Goal: Task Accomplishment & Management: Understand process/instructions

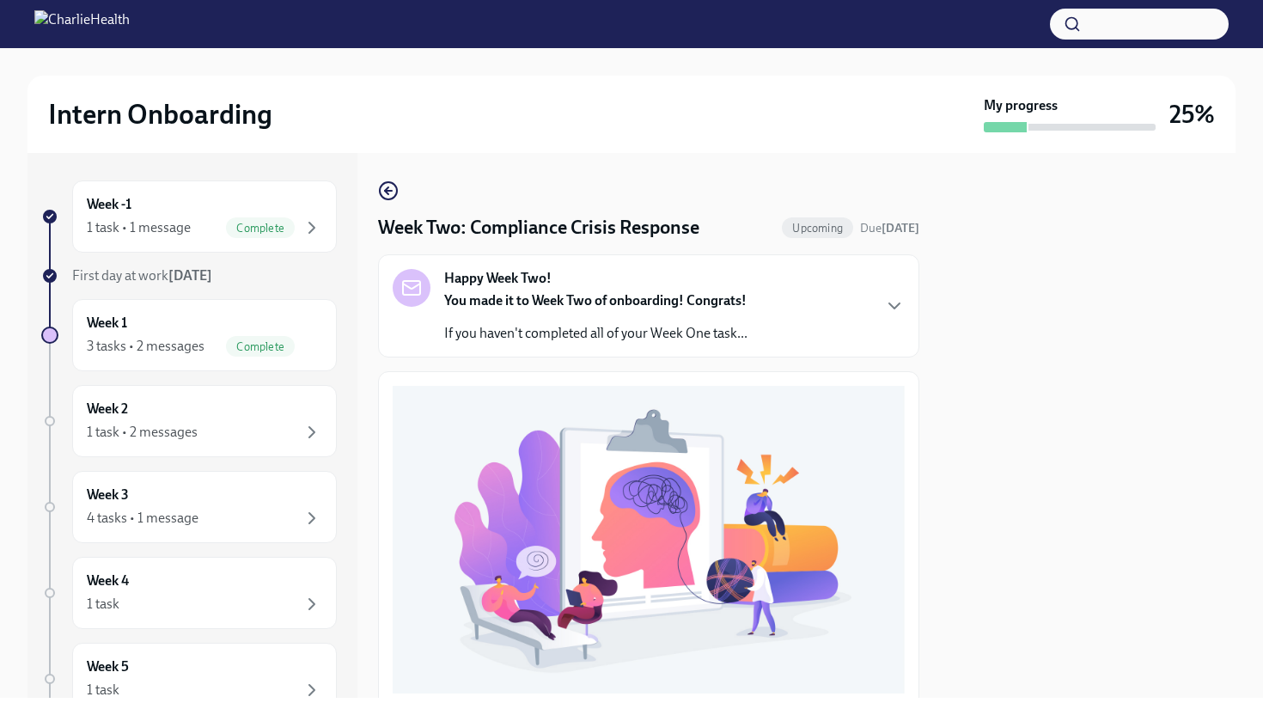
scroll to position [404, 0]
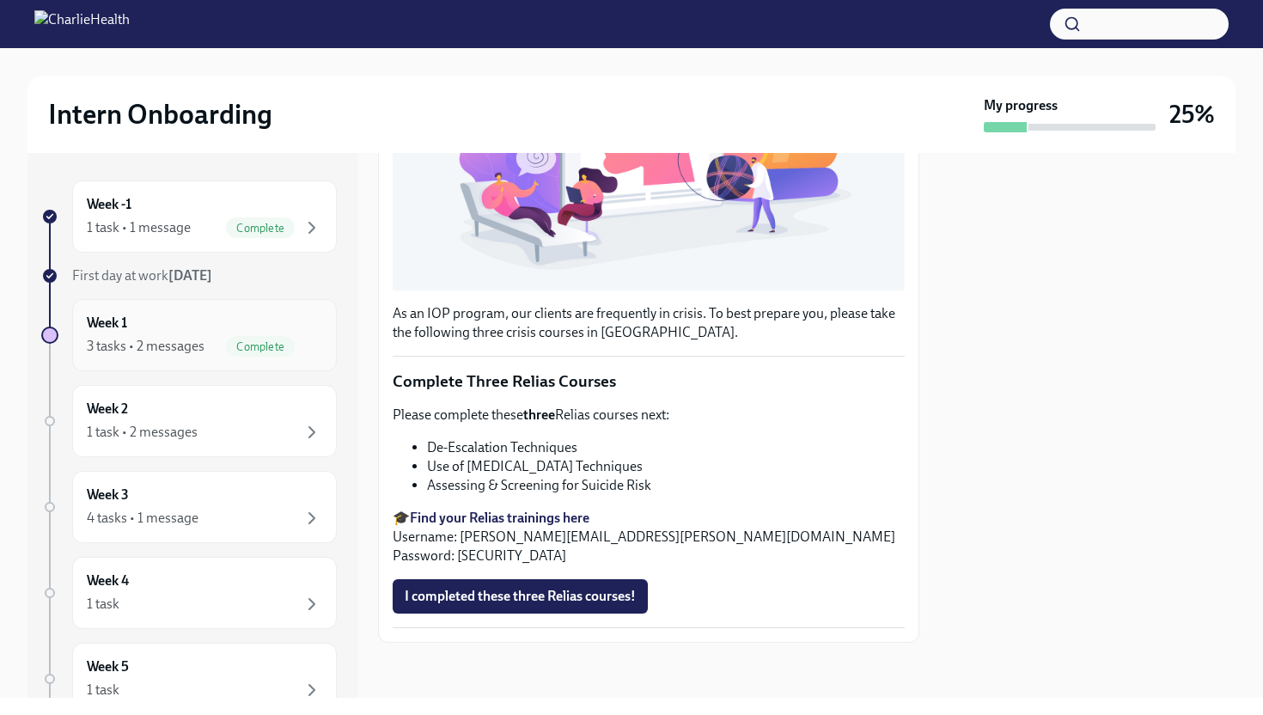
click at [216, 329] on div "Week 1 3 tasks • 2 messages Complete" at bounding box center [204, 335] width 235 height 43
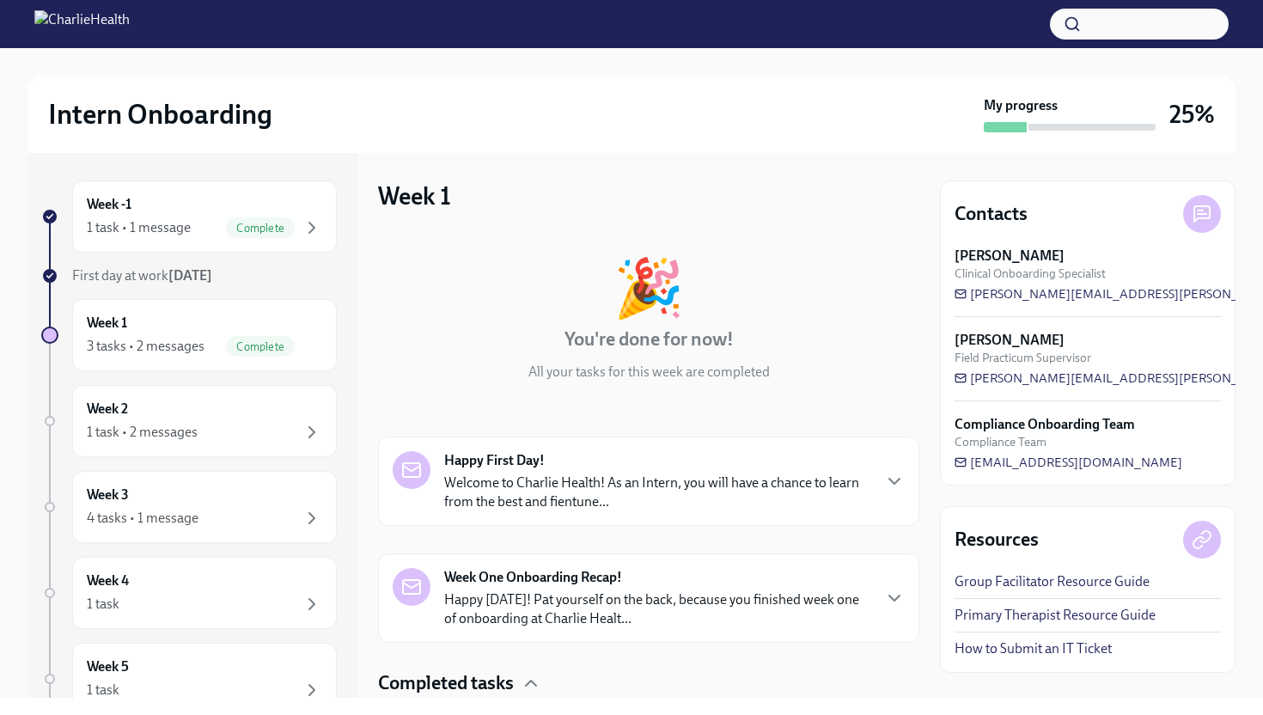
click at [713, 491] on p "Welcome to Charlie Health! As an Intern, you will have a chance to learn from t…" at bounding box center [657, 492] width 426 height 38
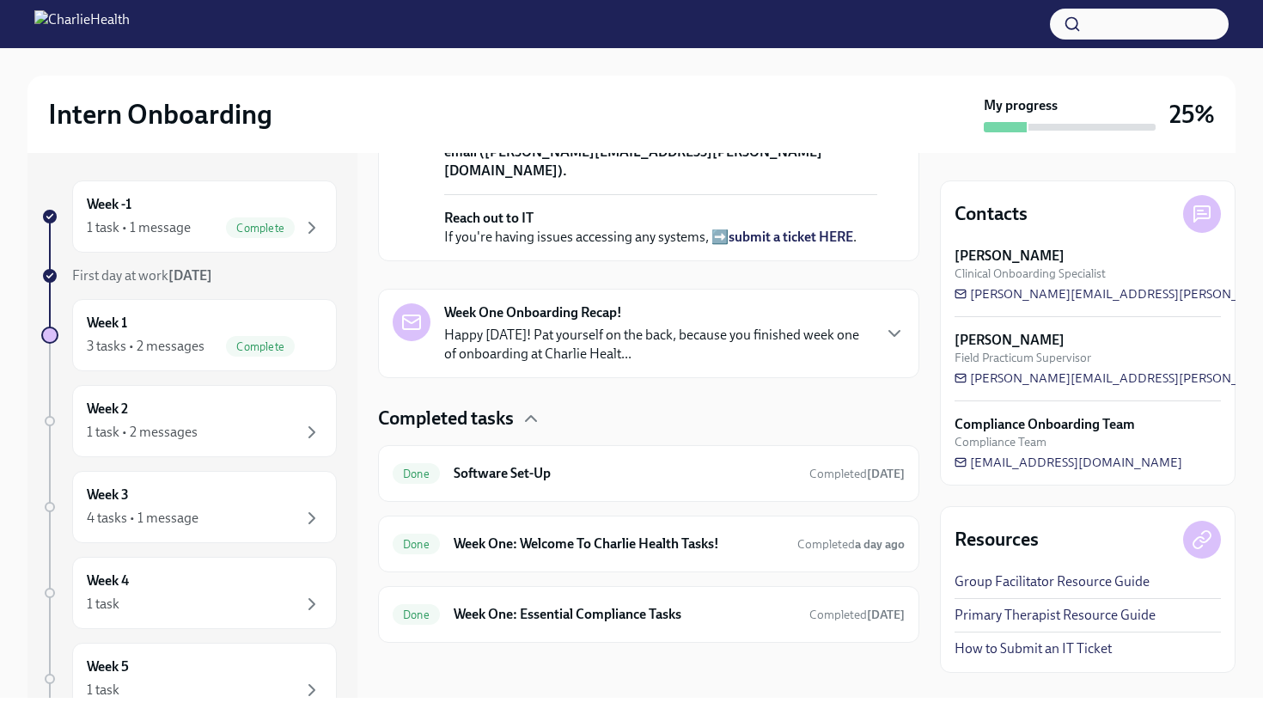
scroll to position [880, 0]
click at [696, 346] on p "Happy [DATE]! Pat yourself on the back, because you finished week one of onboar…" at bounding box center [657, 345] width 426 height 38
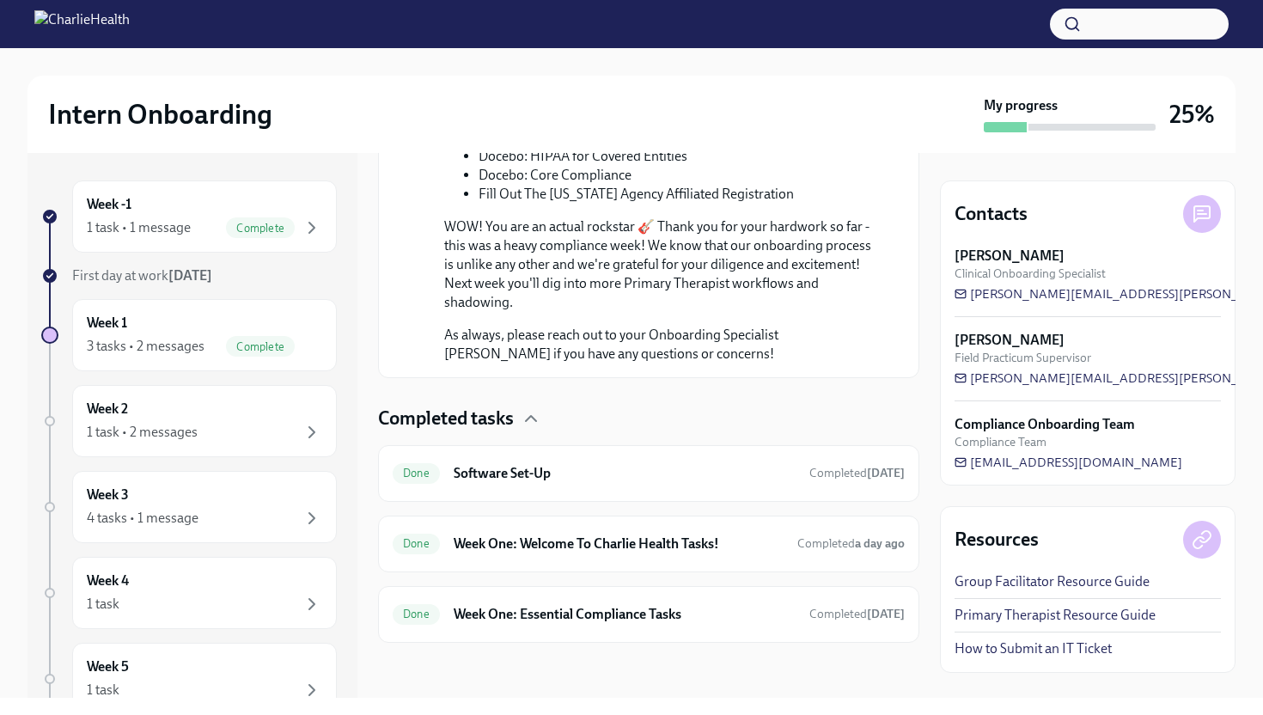
scroll to position [1755, 0]
click at [678, 480] on h6 "Software Set-Up" at bounding box center [625, 473] width 342 height 19
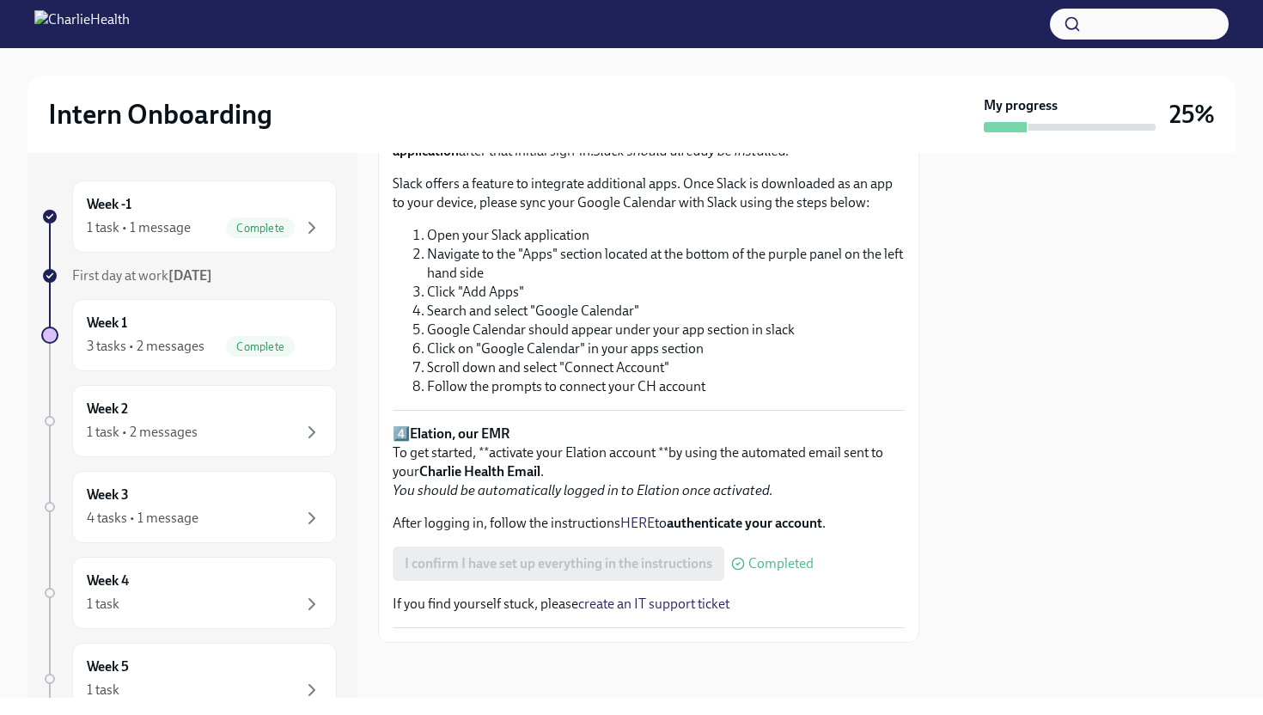
scroll to position [1149, 0]
click at [773, 499] on p "4️⃣ Elation, our EMR To get started, **activate your Elation account **by using…" at bounding box center [649, 462] width 512 height 76
click at [800, 436] on p "4️⃣ Elation, our EMR To get started, **activate your Elation account **by using…" at bounding box center [649, 462] width 512 height 76
click at [295, 317] on div "Week 1 3 tasks • 2 messages Complete" at bounding box center [204, 335] width 235 height 43
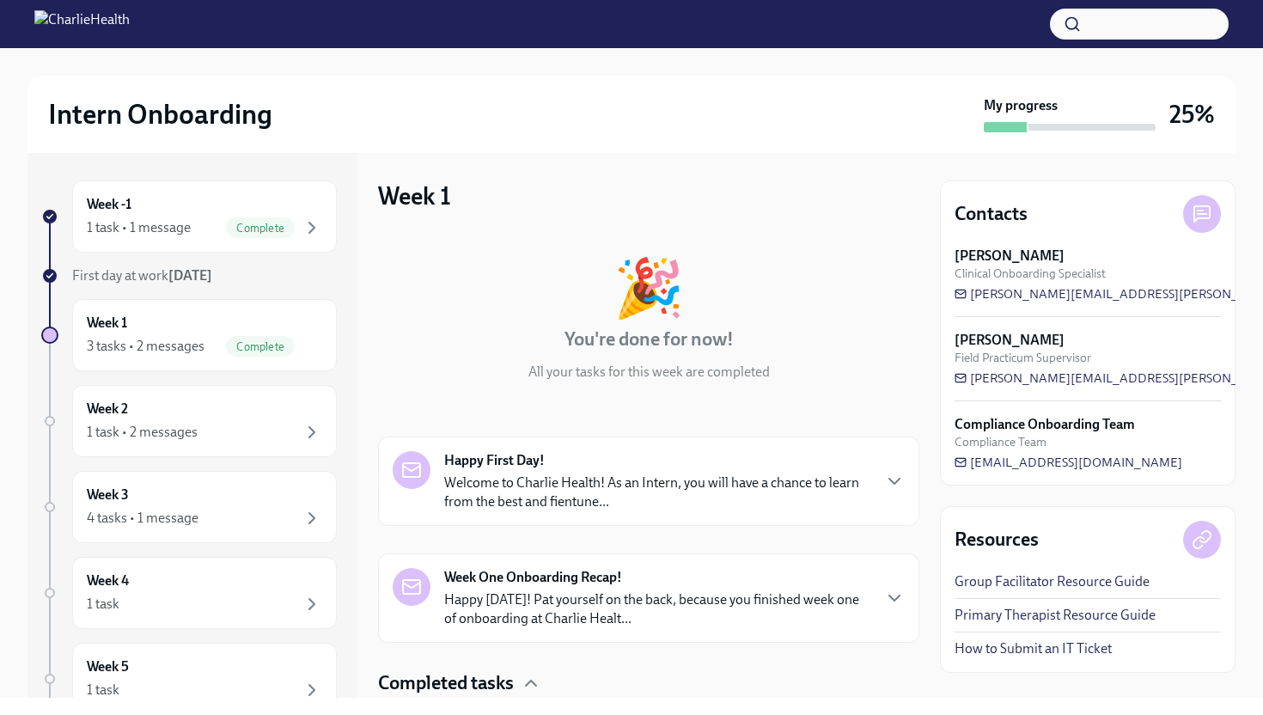
click at [650, 429] on div "🎉 You're done for now! All your tasks for this week are completed Happy First D…" at bounding box center [648, 569] width 541 height 675
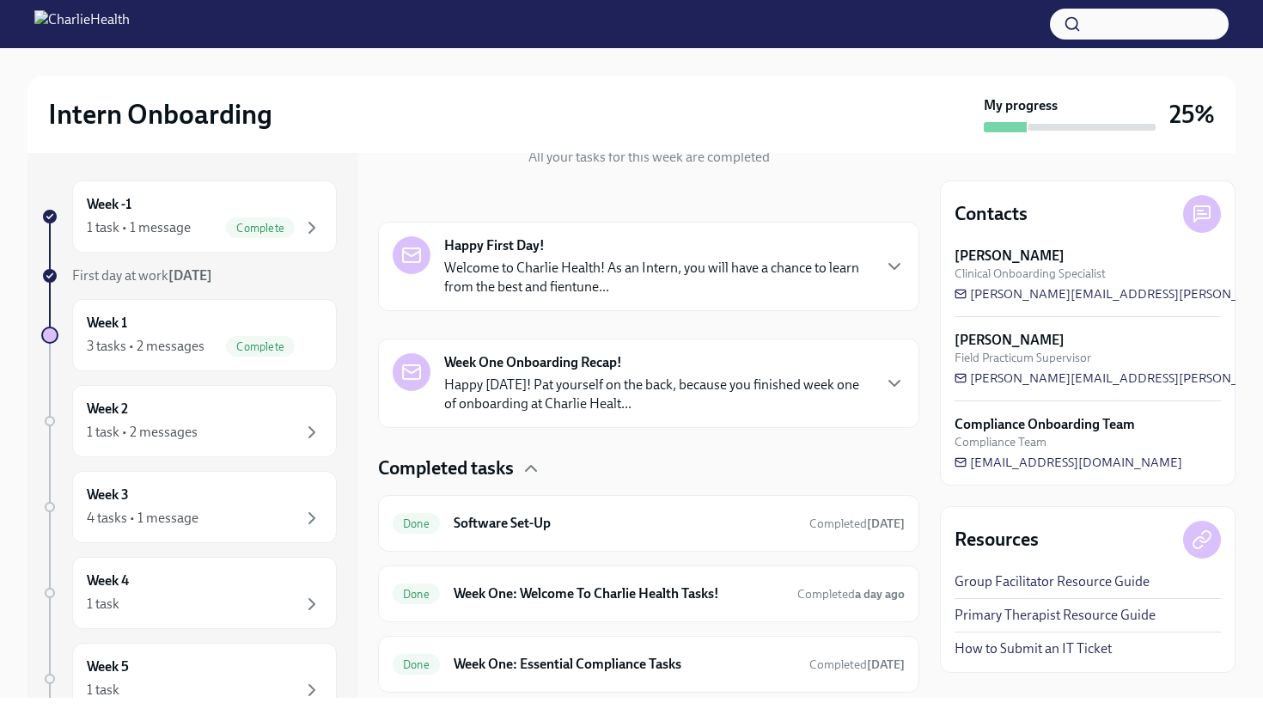
scroll to position [265, 0]
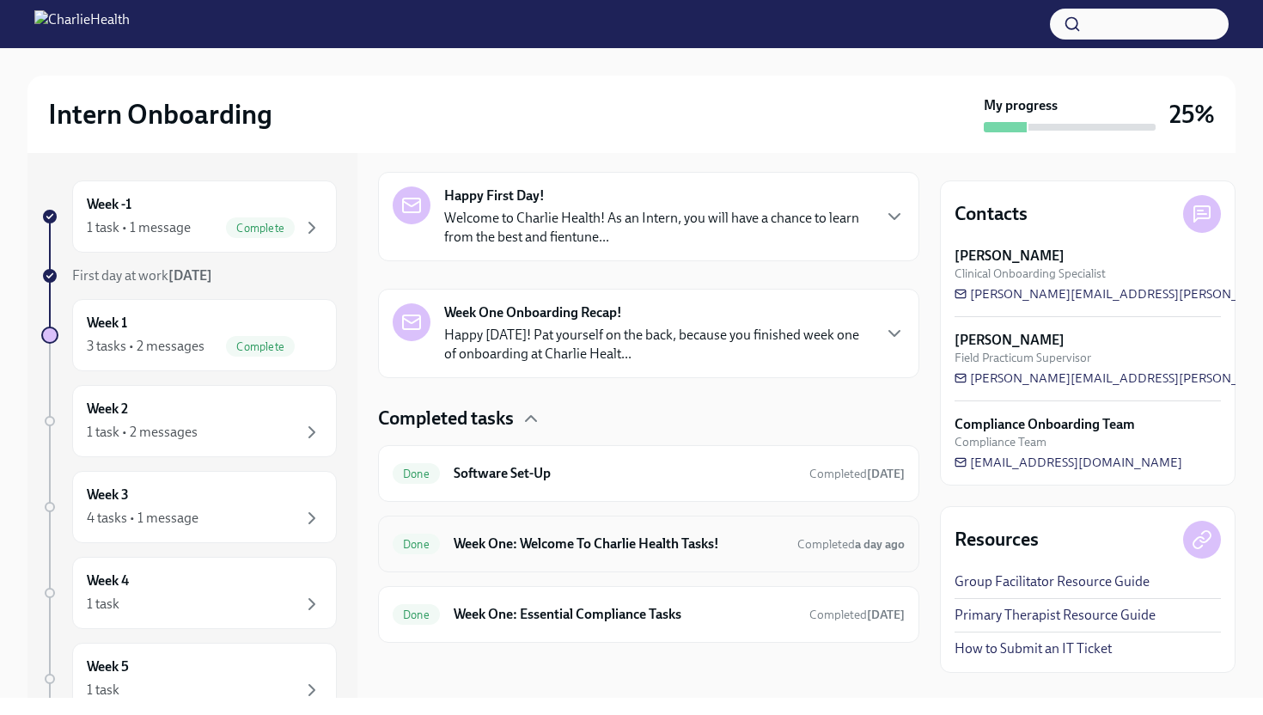
click at [643, 534] on div "Done Week One: Welcome To Charlie Health Tasks! Completed a day ago" at bounding box center [649, 543] width 512 height 27
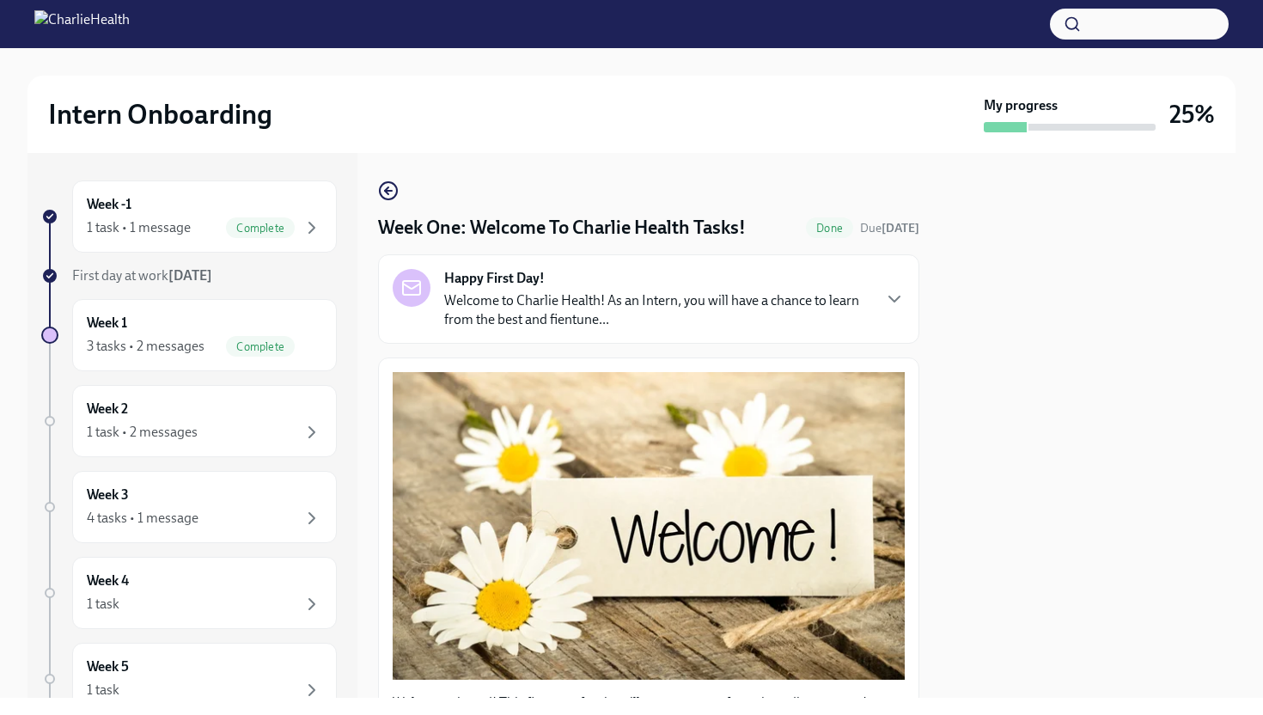
click at [643, 534] on button "Zoom image" at bounding box center [649, 526] width 512 height 308
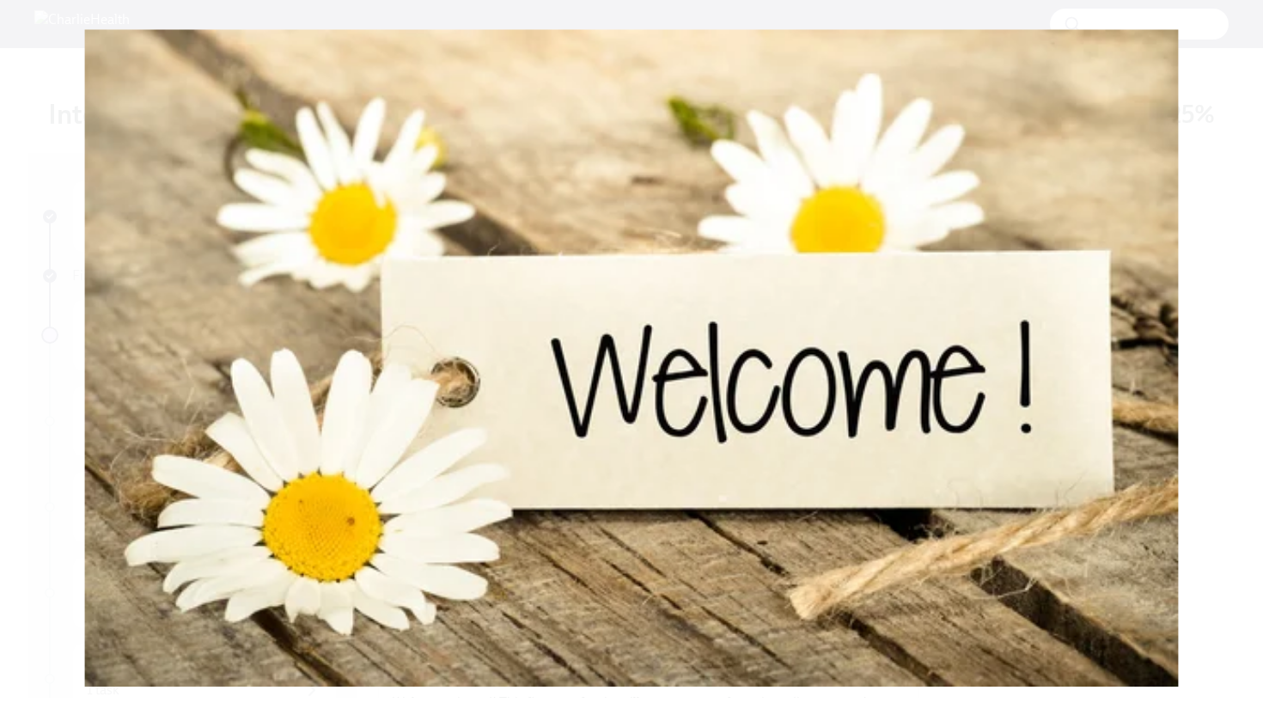
click at [643, 534] on button "Unzoom image" at bounding box center [631, 357] width 1263 height 715
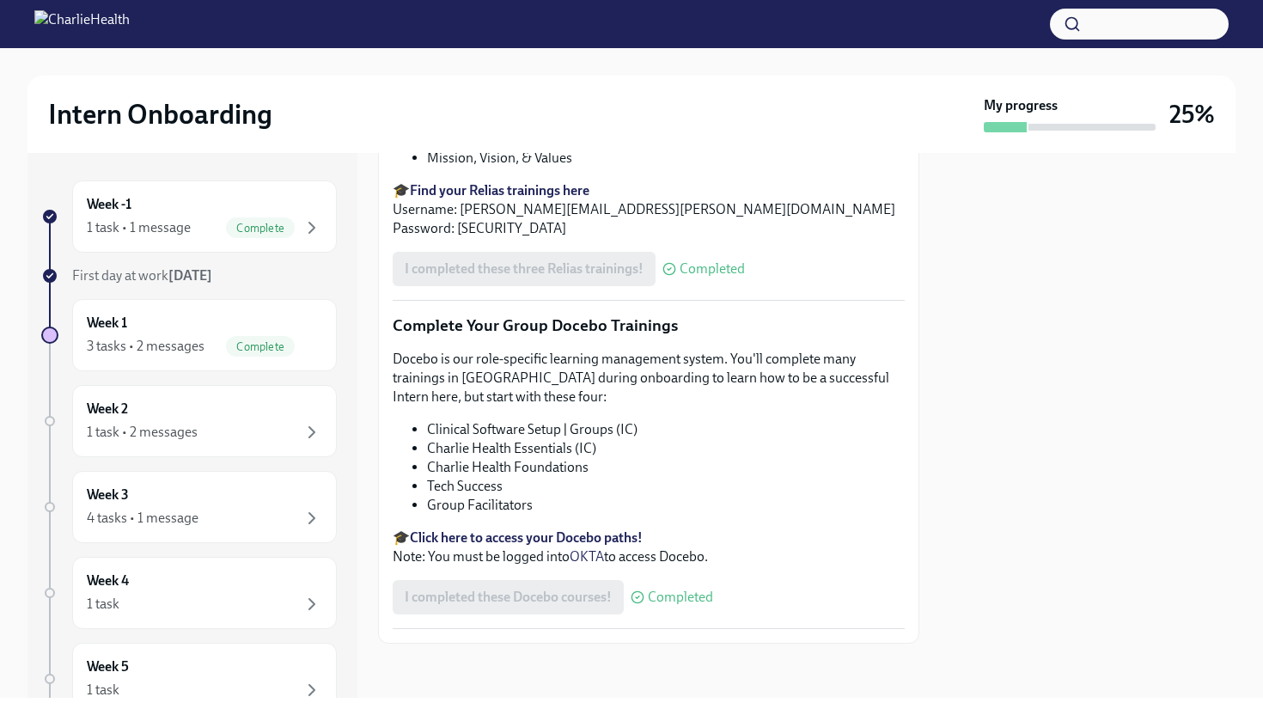
scroll to position [1941, 0]
click at [320, 349] on icon "button" at bounding box center [312, 346] width 21 height 21
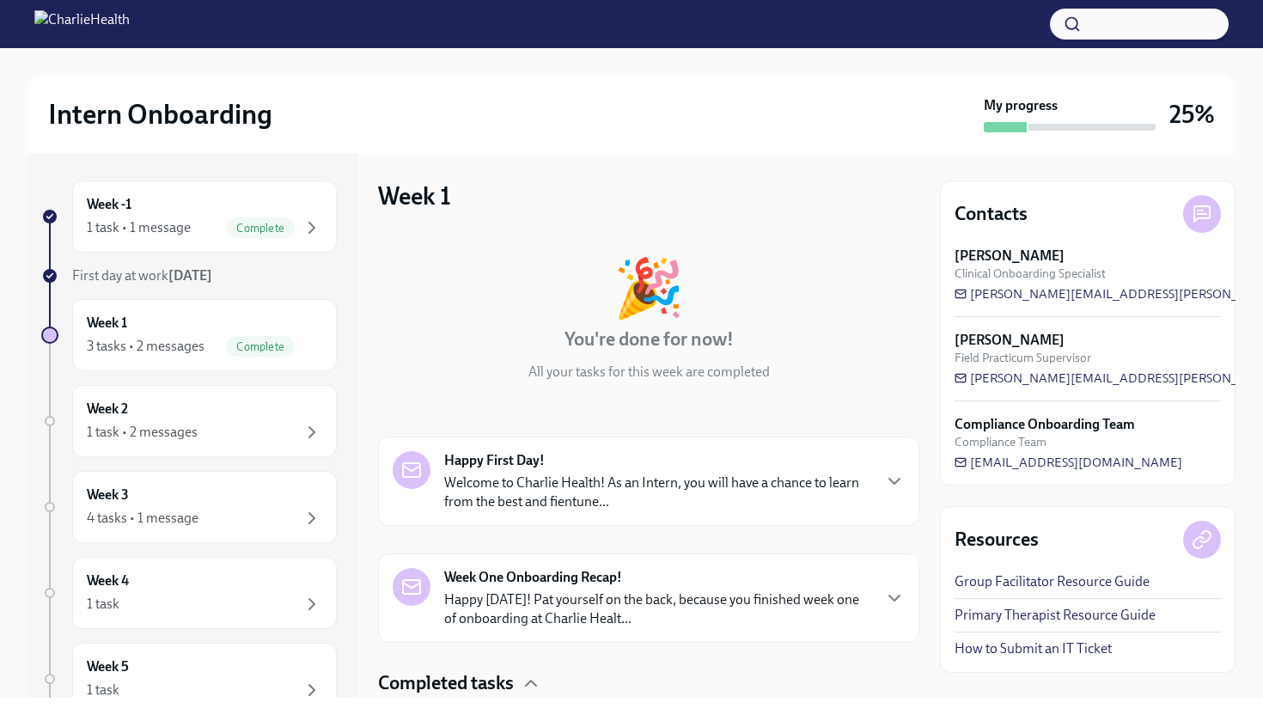
click at [502, 430] on div "🎉 You're done for now! All your tasks for this week are completed Happy First D…" at bounding box center [648, 569] width 541 height 675
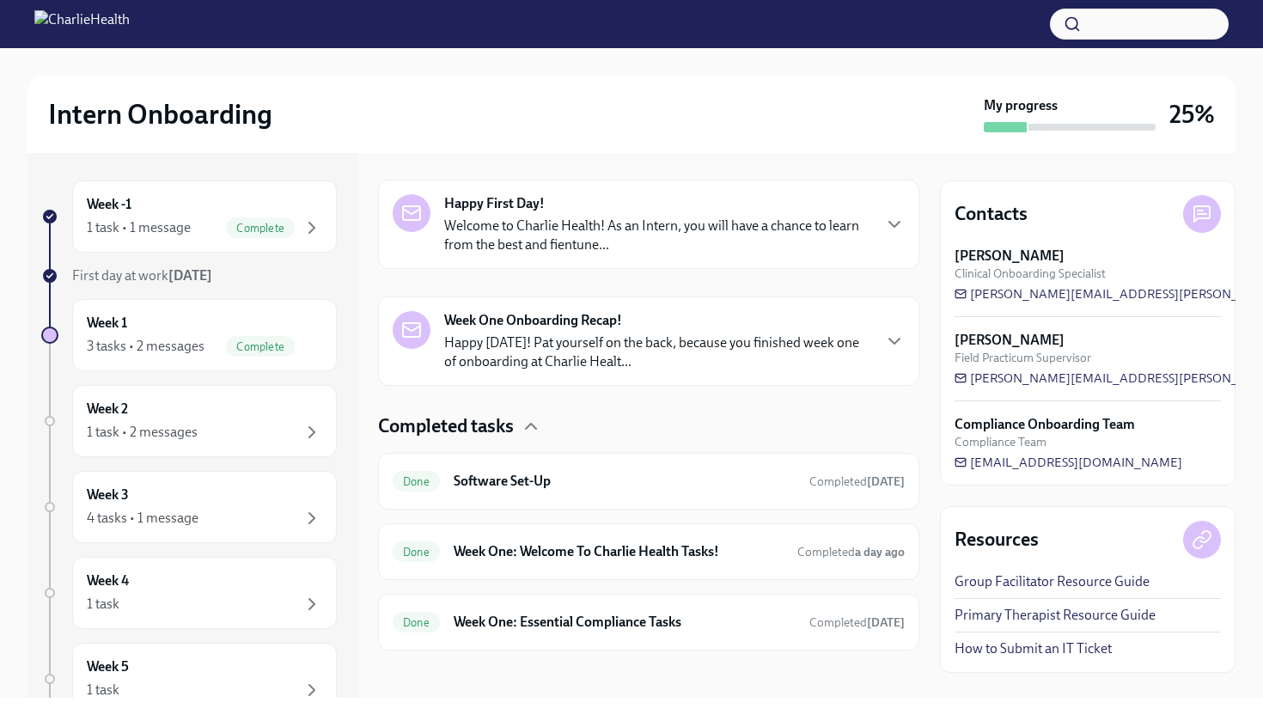
scroll to position [265, 0]
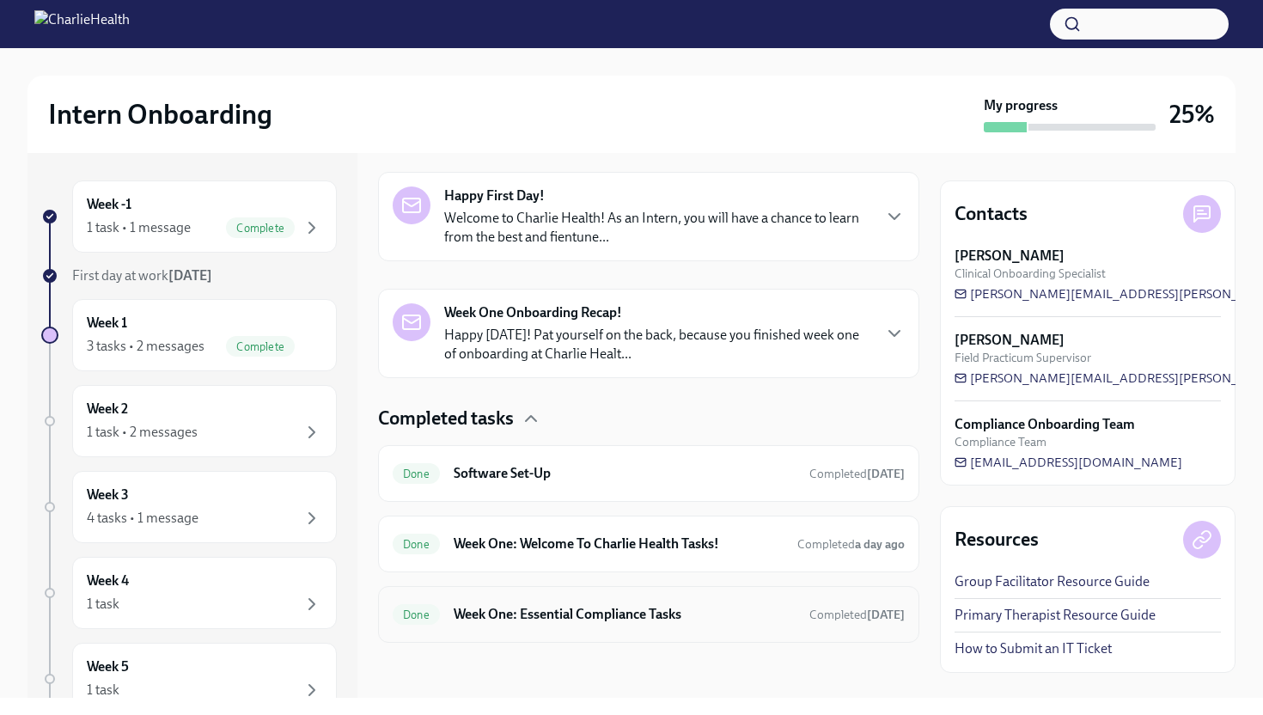
click at [539, 620] on h6 "Week One: Essential Compliance Tasks" at bounding box center [625, 614] width 342 height 19
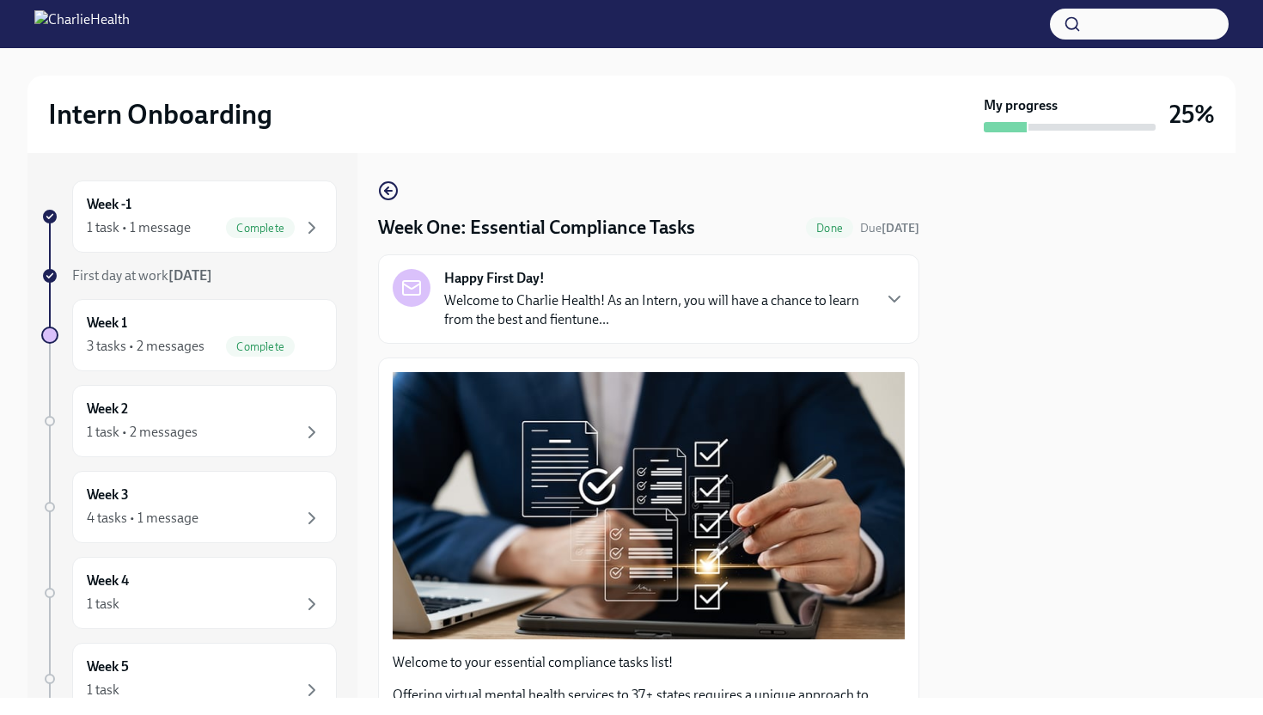
click at [574, 656] on p "Welcome to your essential compliance tasks list!" at bounding box center [649, 662] width 512 height 19
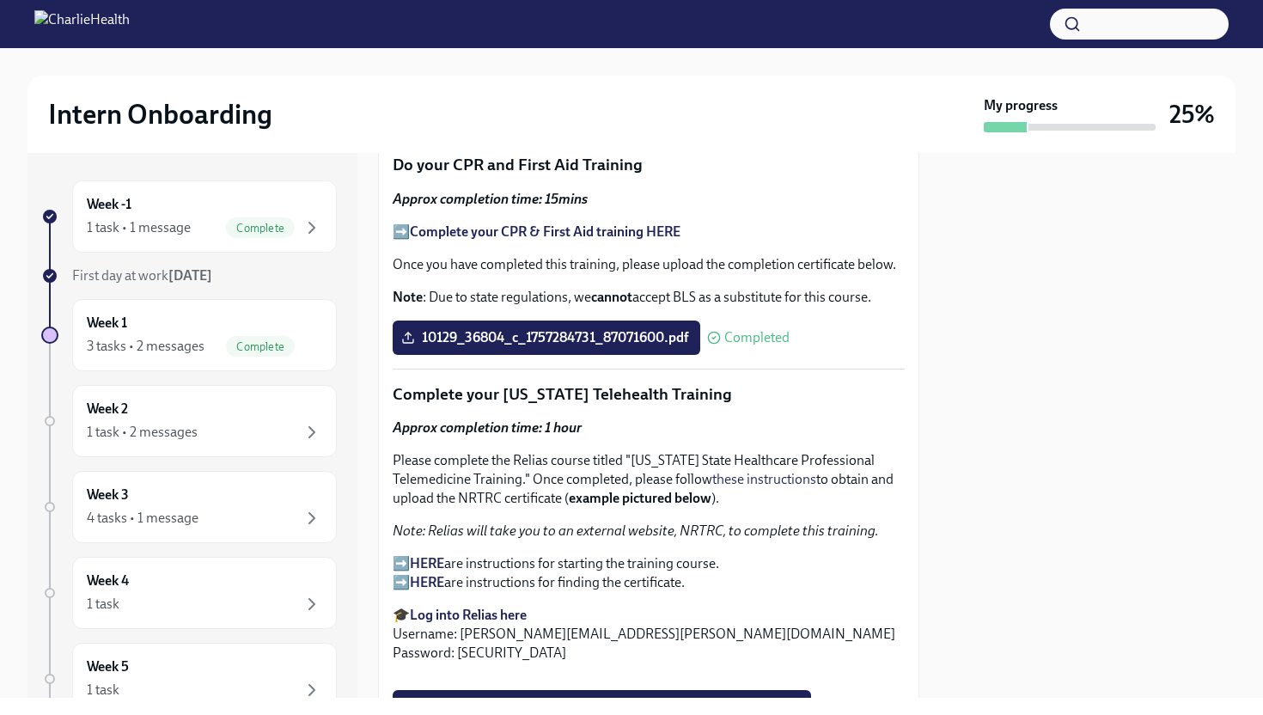
scroll to position [2440, 0]
click at [443, 555] on strong "HERE" at bounding box center [427, 563] width 34 height 16
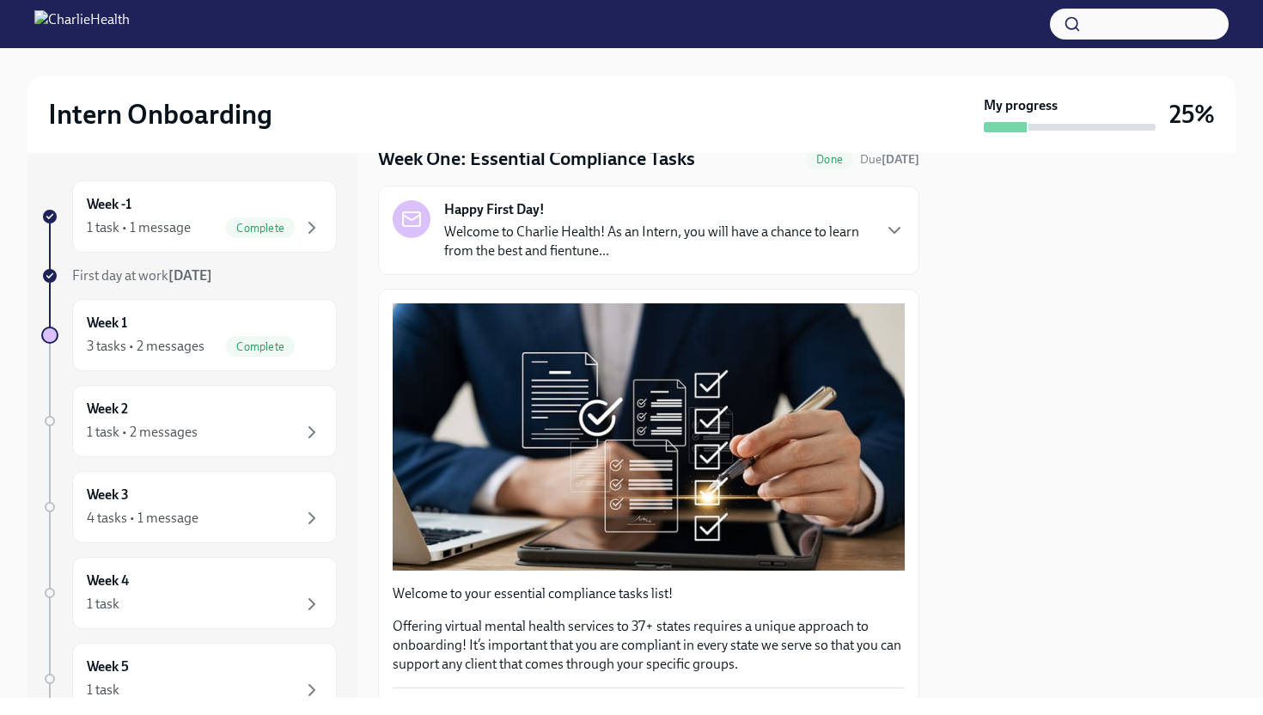
scroll to position [0, 0]
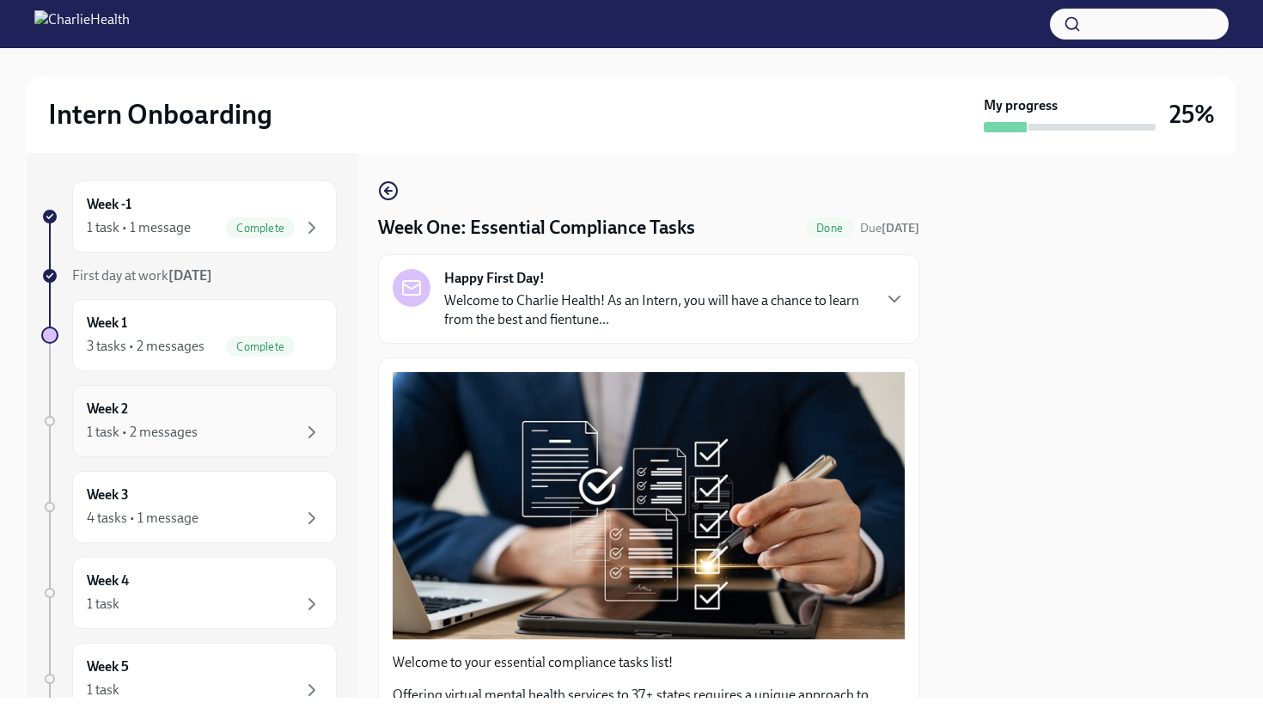
click at [217, 418] on div "Week 2 1 task • 2 messages" at bounding box center [204, 420] width 235 height 43
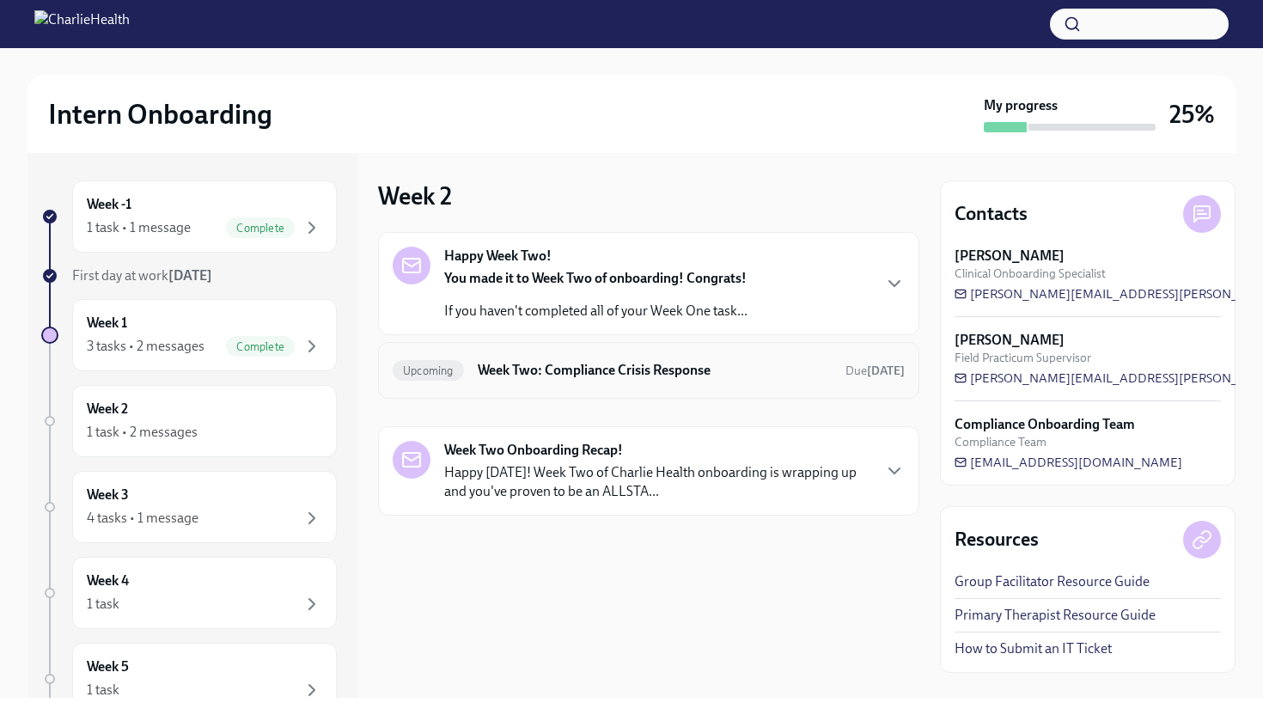
click at [633, 385] on div "Upcoming Week Two: Compliance Crisis Response Due [DATE]" at bounding box center [648, 370] width 541 height 57
click at [747, 353] on div "Upcoming Week Two: Compliance Crisis Response Due [DATE]" at bounding box center [648, 370] width 541 height 57
click at [612, 461] on div "Week Two Onboarding Recap! Happy [DATE]! Week Two of Charlie Health onboarding …" at bounding box center [657, 471] width 426 height 60
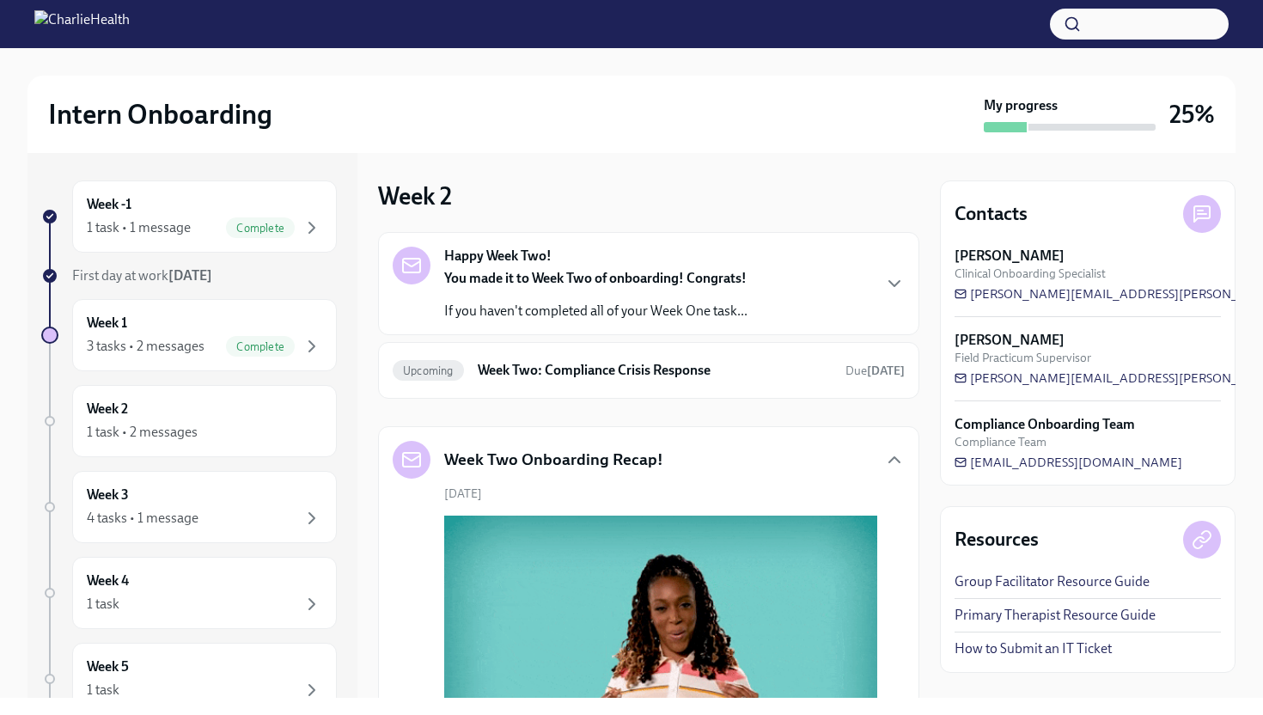
click at [702, 298] on div "You made it to Week Two of onboarding! Congrats! If you haven't completed all o…" at bounding box center [595, 295] width 303 height 52
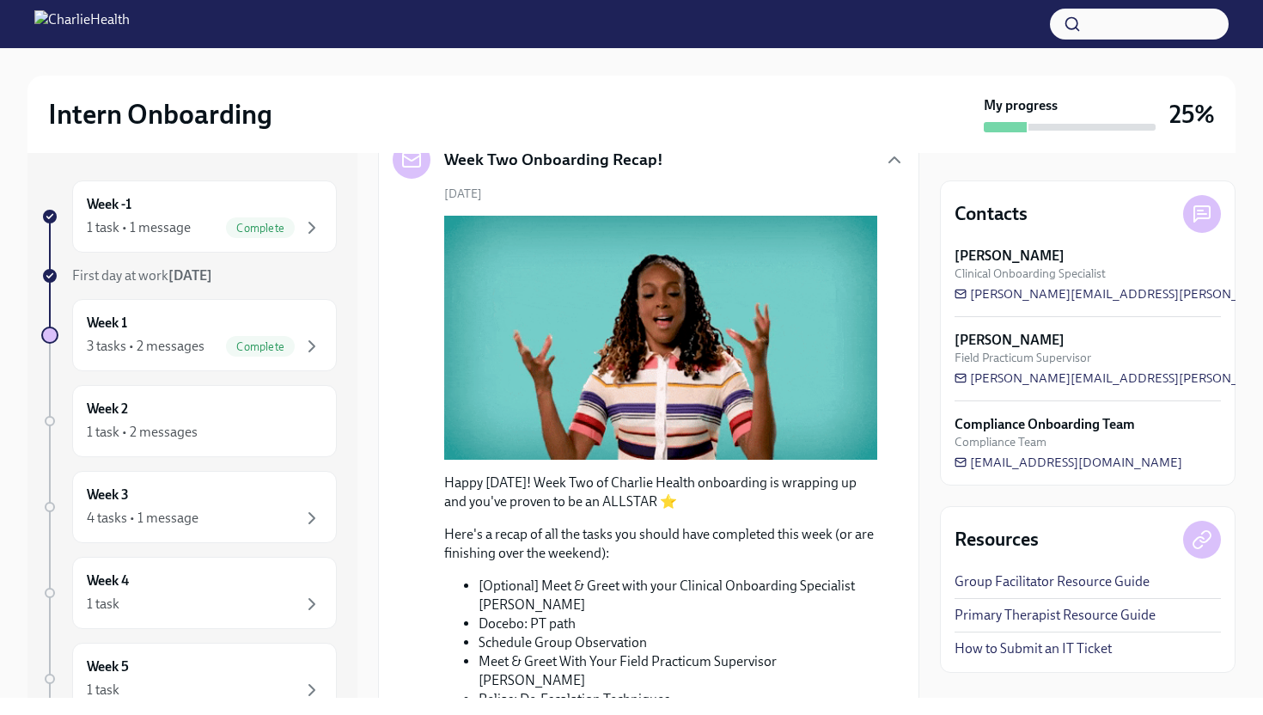
scroll to position [584, 0]
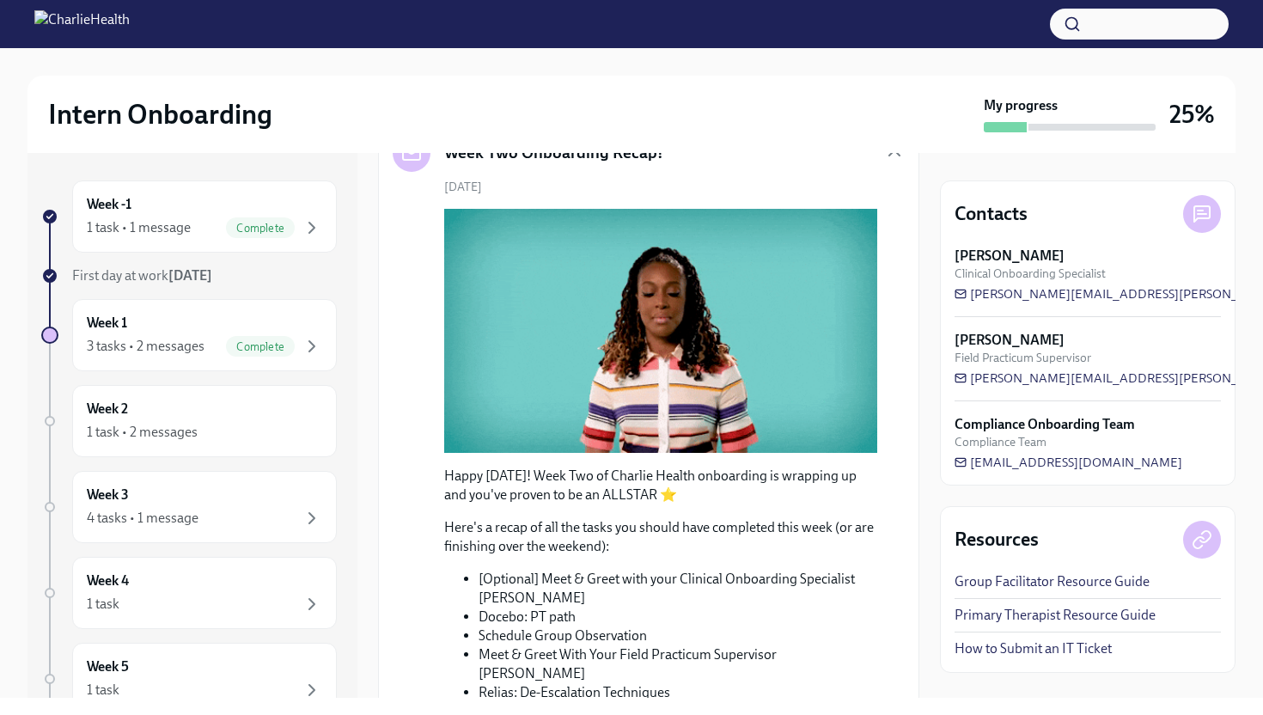
click at [734, 77] on div "Upcoming Week Two: Compliance Crisis Response Due [DATE]" at bounding box center [649, 63] width 512 height 27
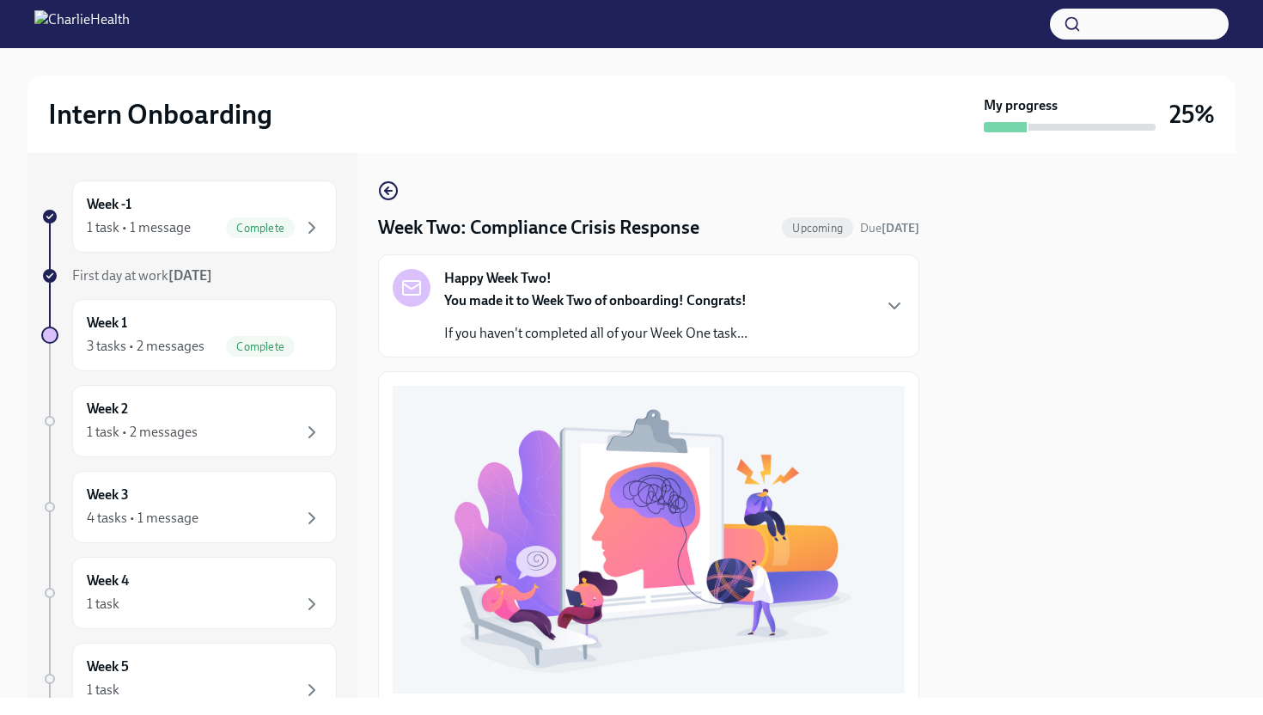
click at [978, 320] on div at bounding box center [1088, 425] width 296 height 545
click at [906, 375] on div "As an IOP program, our clients are frequently in crisis. To best prepare you, p…" at bounding box center [648, 708] width 541 height 674
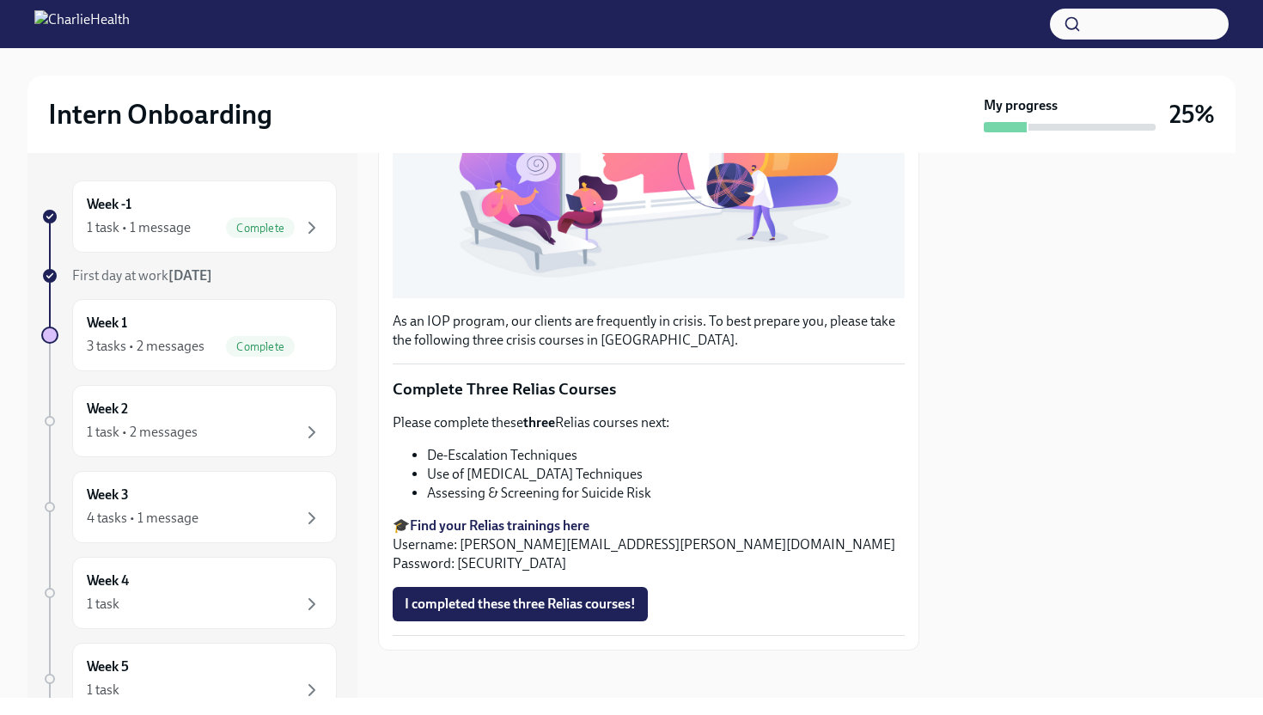
scroll to position [404, 0]
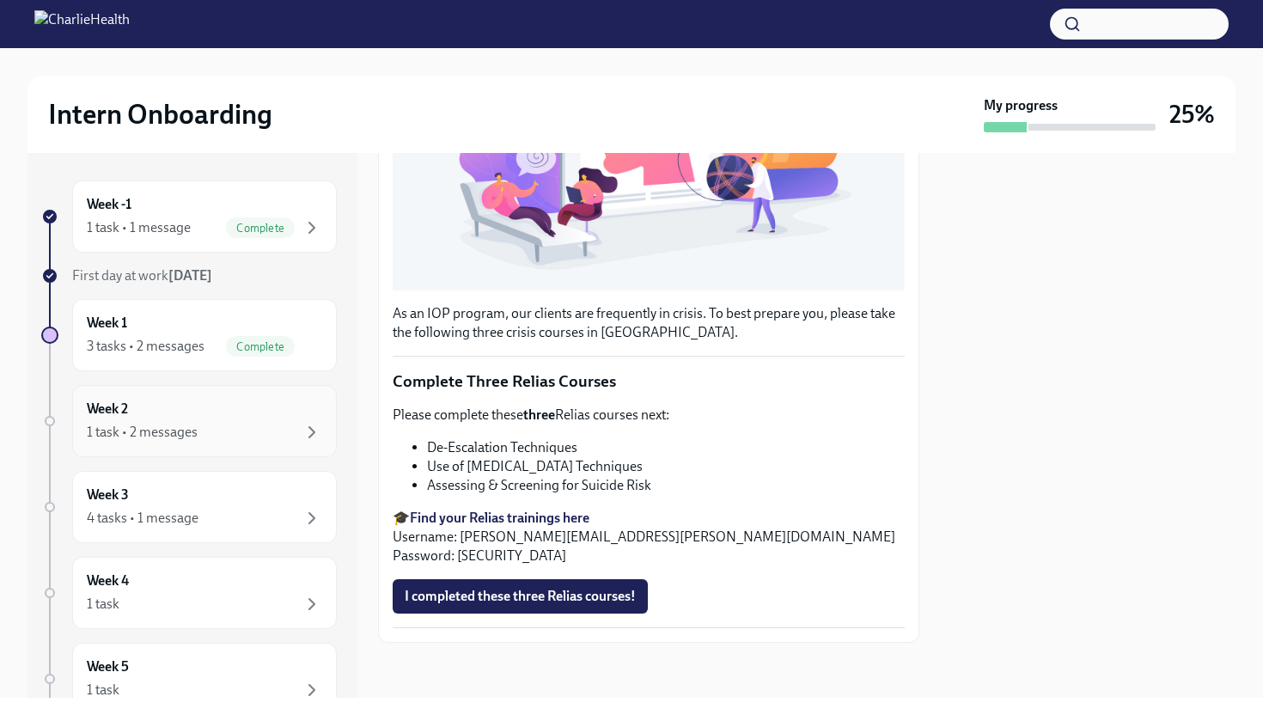
click at [169, 397] on div "Week 2 1 task • 2 messages" at bounding box center [204, 421] width 265 height 72
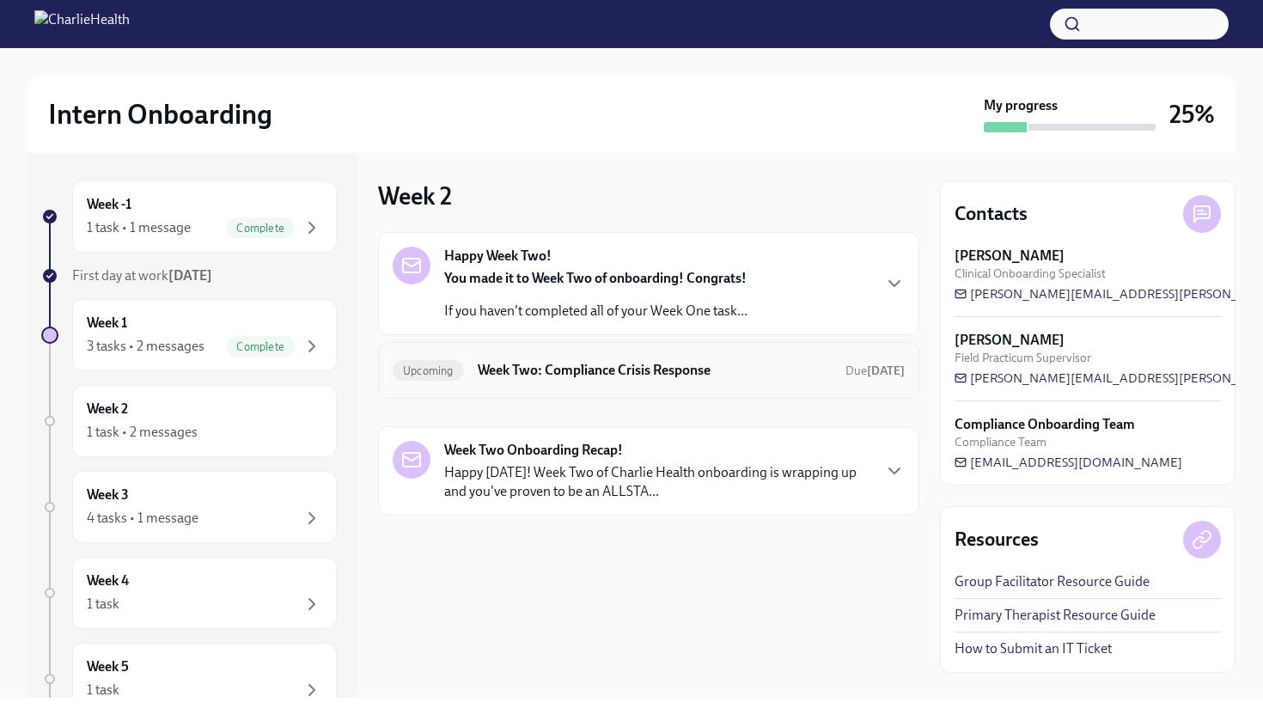
click at [485, 388] on div "Upcoming Week Two: Compliance Crisis Response Due [DATE]" at bounding box center [648, 370] width 541 height 57
click at [560, 375] on h6 "Week Two: Compliance Crisis Response" at bounding box center [655, 370] width 354 height 19
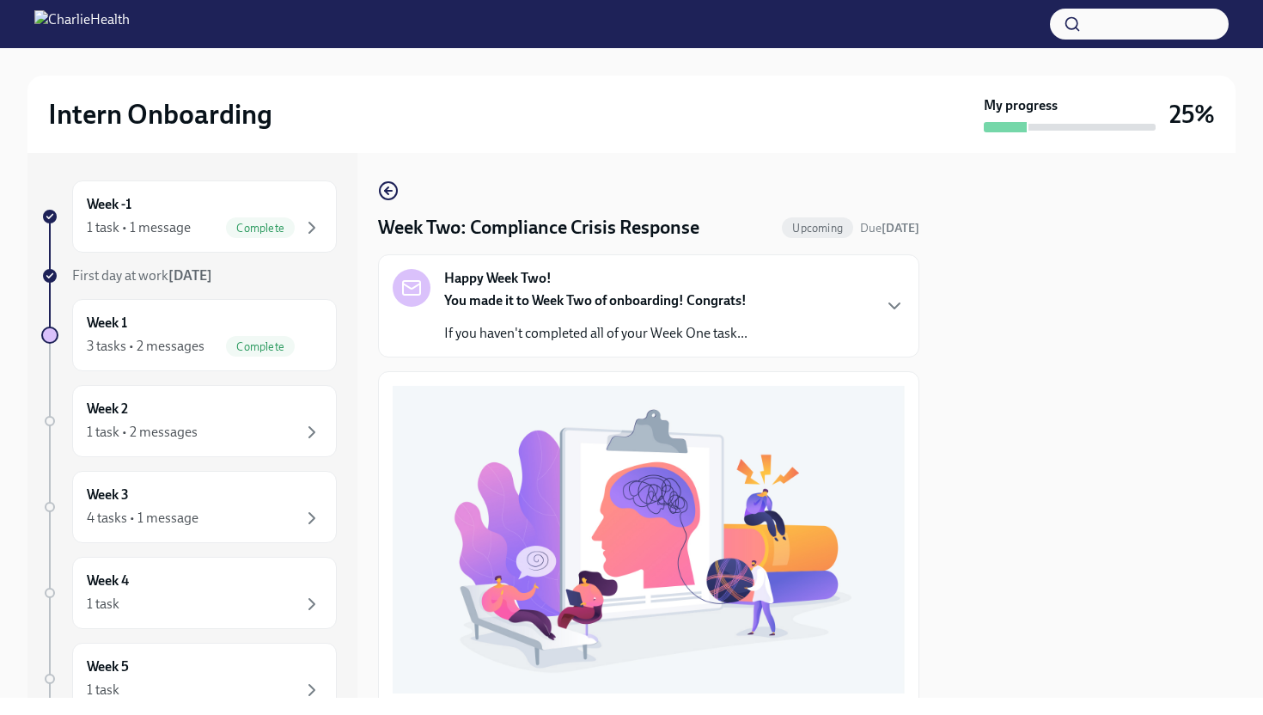
scroll to position [404, 0]
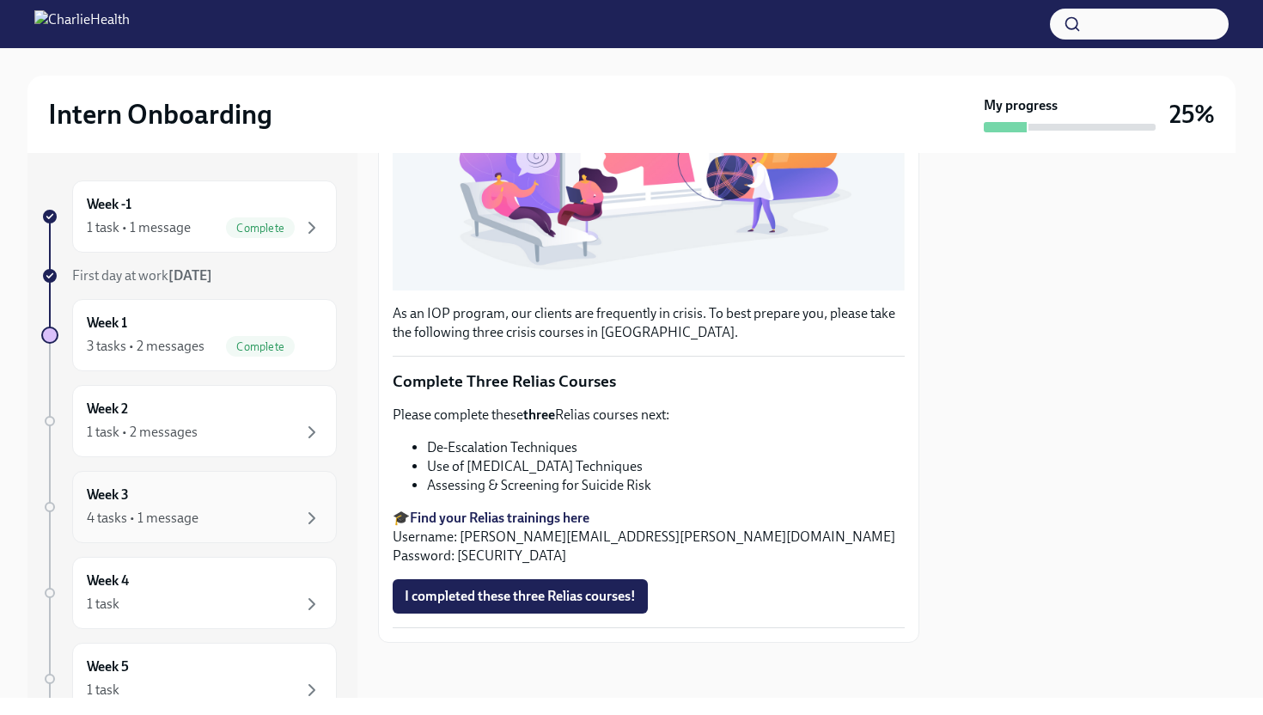
click at [287, 536] on div "Week 3 4 tasks • 1 message" at bounding box center [204, 507] width 265 height 72
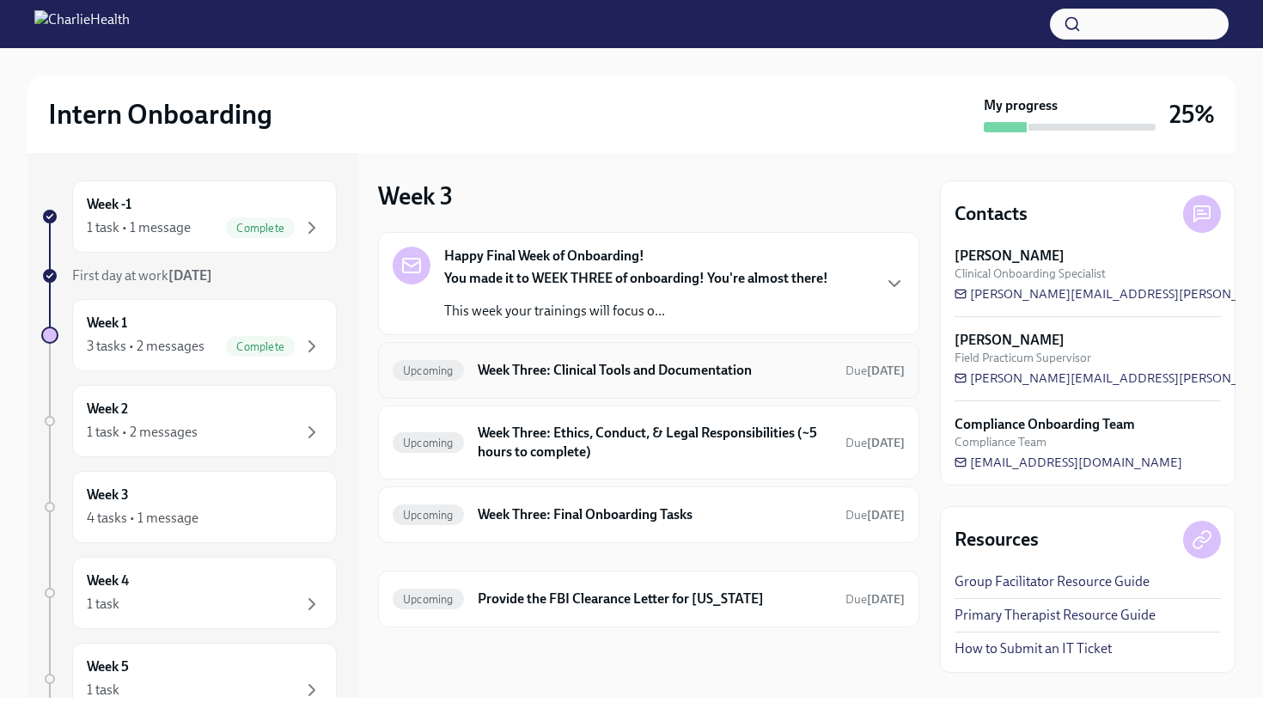
click at [655, 357] on div "Upcoming Week Three: Clinical Tools and Documentation Due [DATE]" at bounding box center [649, 370] width 512 height 27
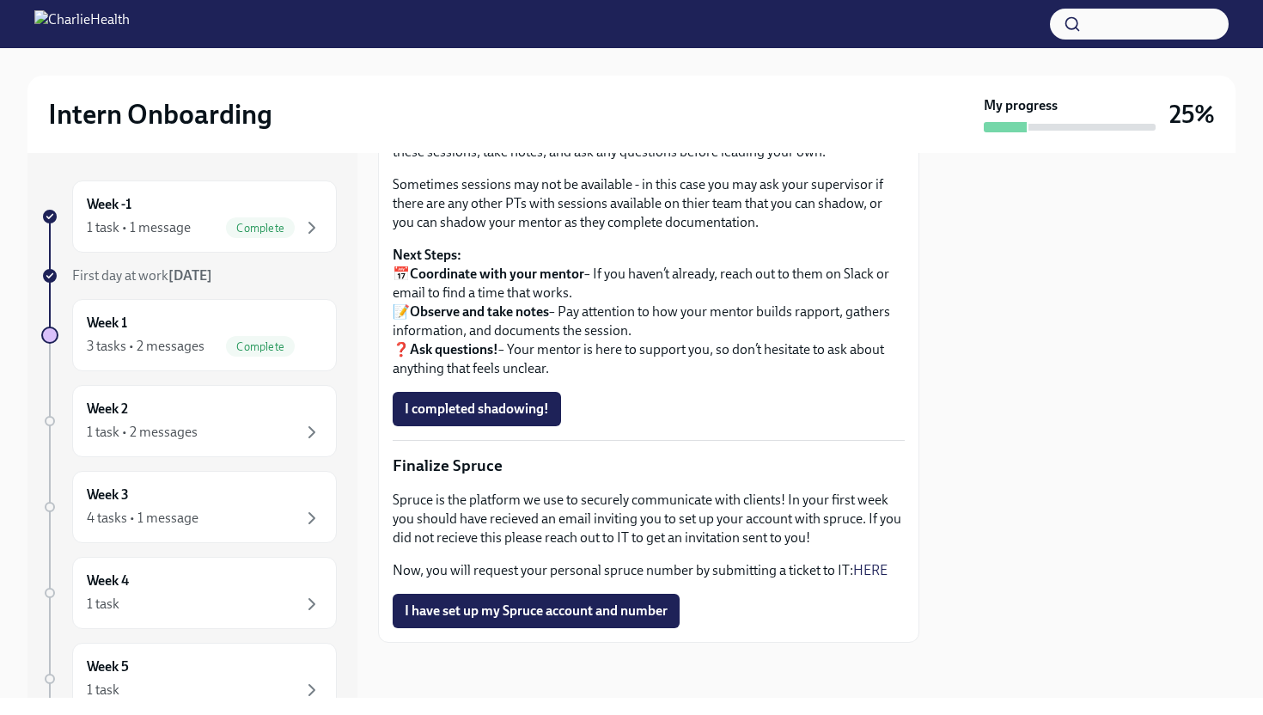
scroll to position [1508, 0]
click at [255, 598] on div "1 task" at bounding box center [204, 604] width 235 height 21
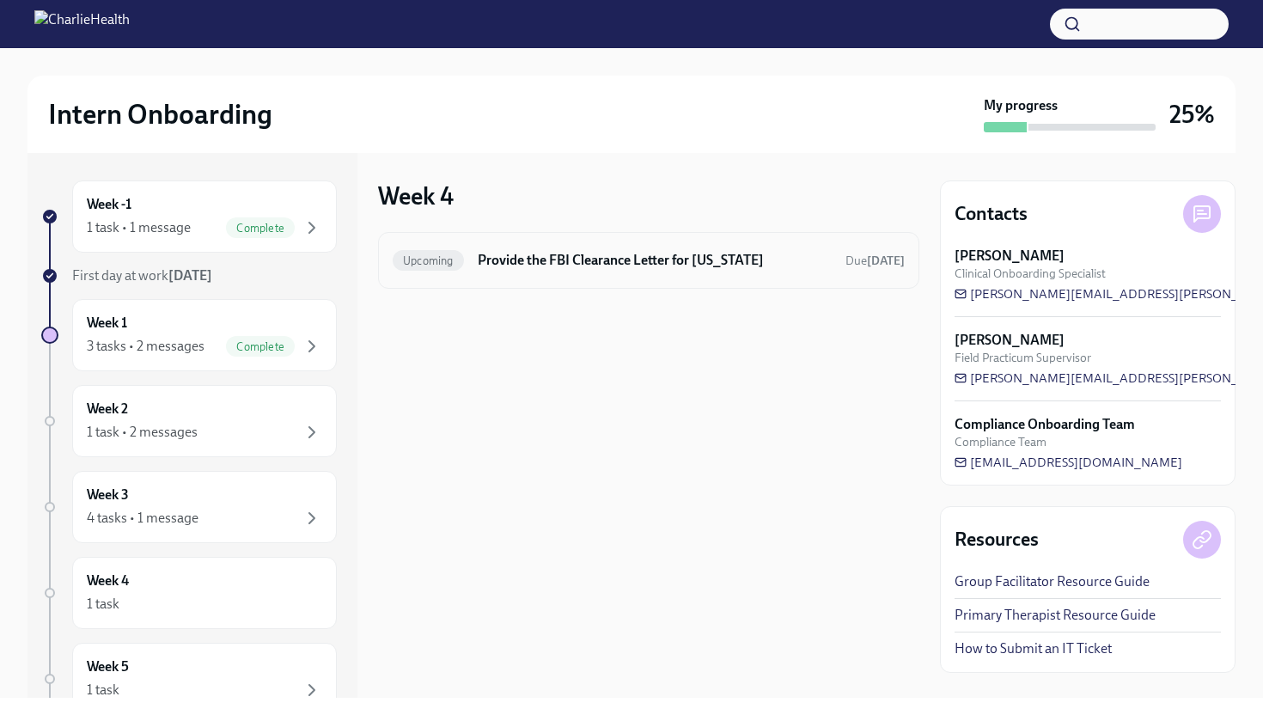
click at [616, 270] on div "Upcoming Provide the FBI Clearance Letter for [US_STATE] Due [DATE]" at bounding box center [649, 260] width 512 height 27
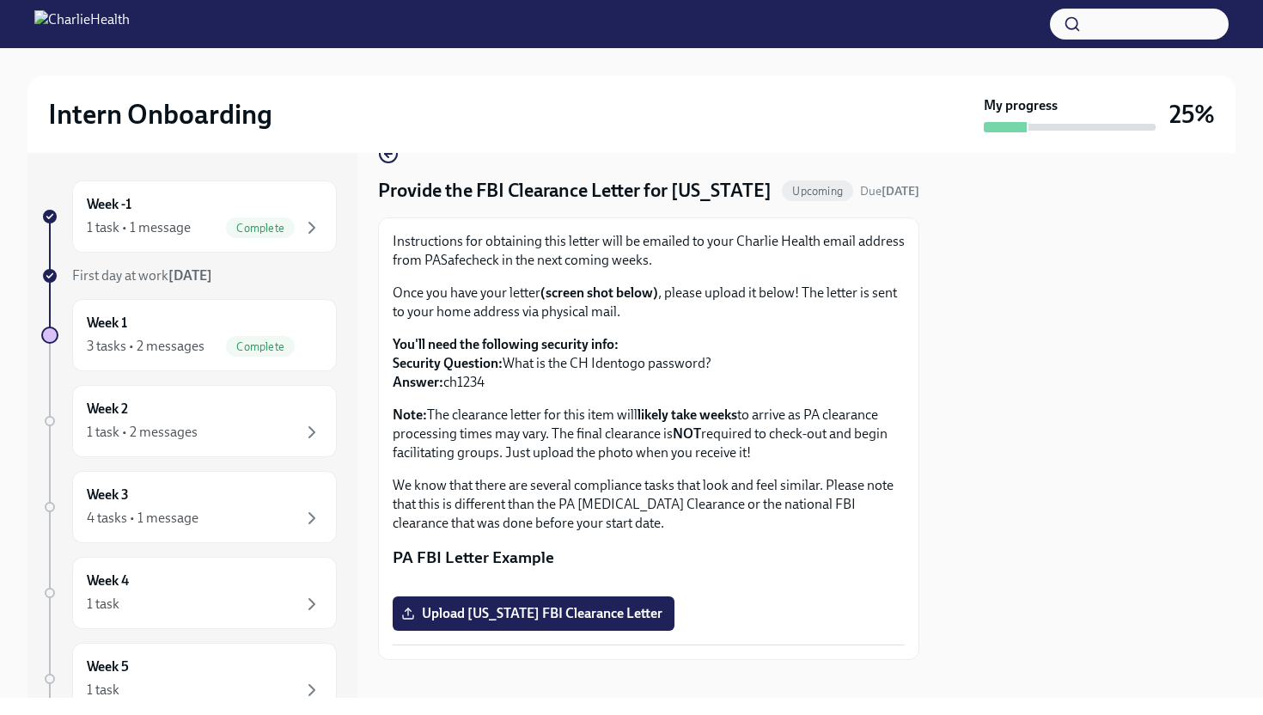
scroll to position [31, 0]
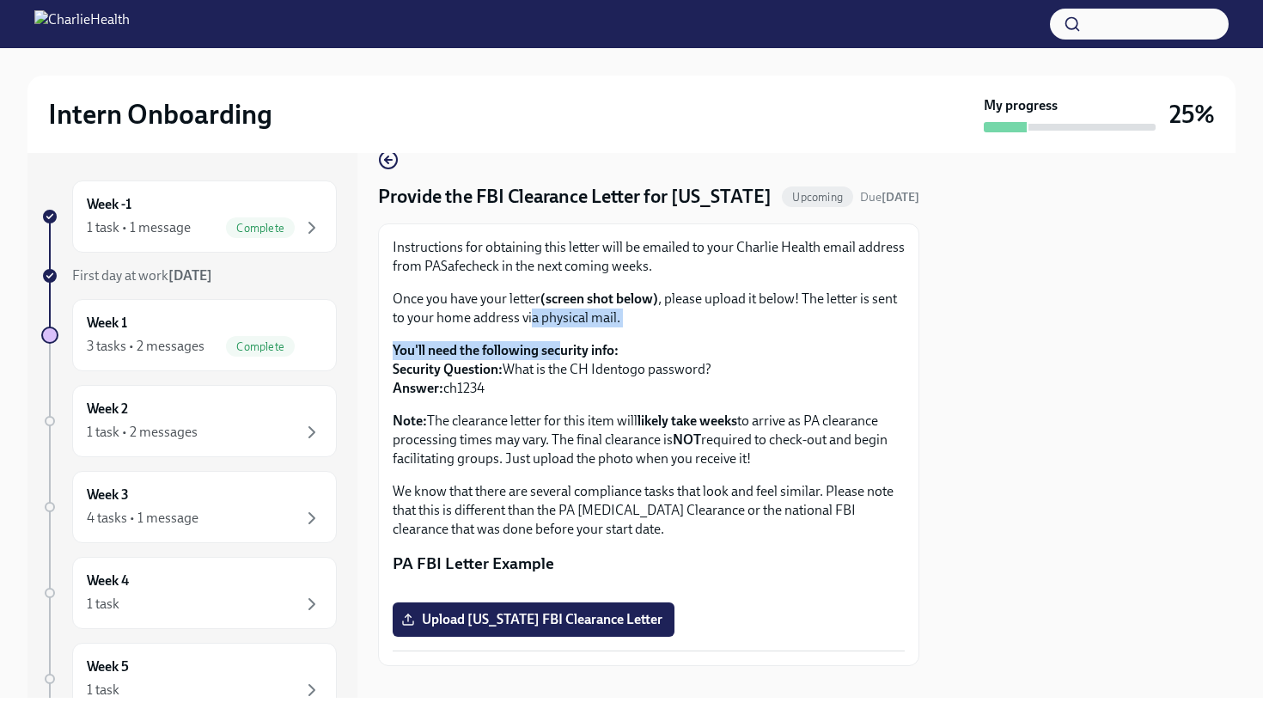
drag, startPoint x: 548, startPoint y: 385, endPoint x: 532, endPoint y: 348, distance: 40.4
click at [532, 348] on div "Instructions for obtaining this letter will be emailed to your Charlie Health e…" at bounding box center [649, 388] width 512 height 301
click at [555, 357] on div "Instructions for obtaining this letter will be emailed to your Charlie Health e…" at bounding box center [649, 388] width 512 height 301
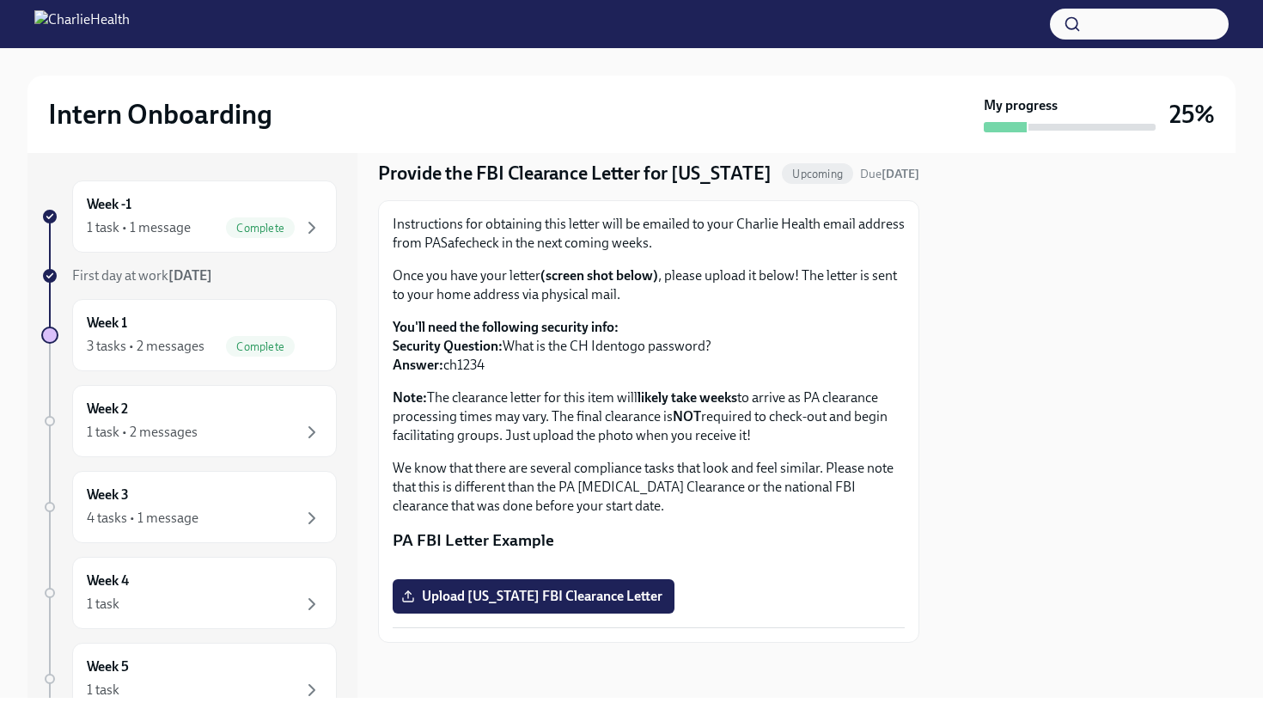
scroll to position [251, 0]
click at [241, 668] on div "Week 5 1 task" at bounding box center [204, 678] width 235 height 43
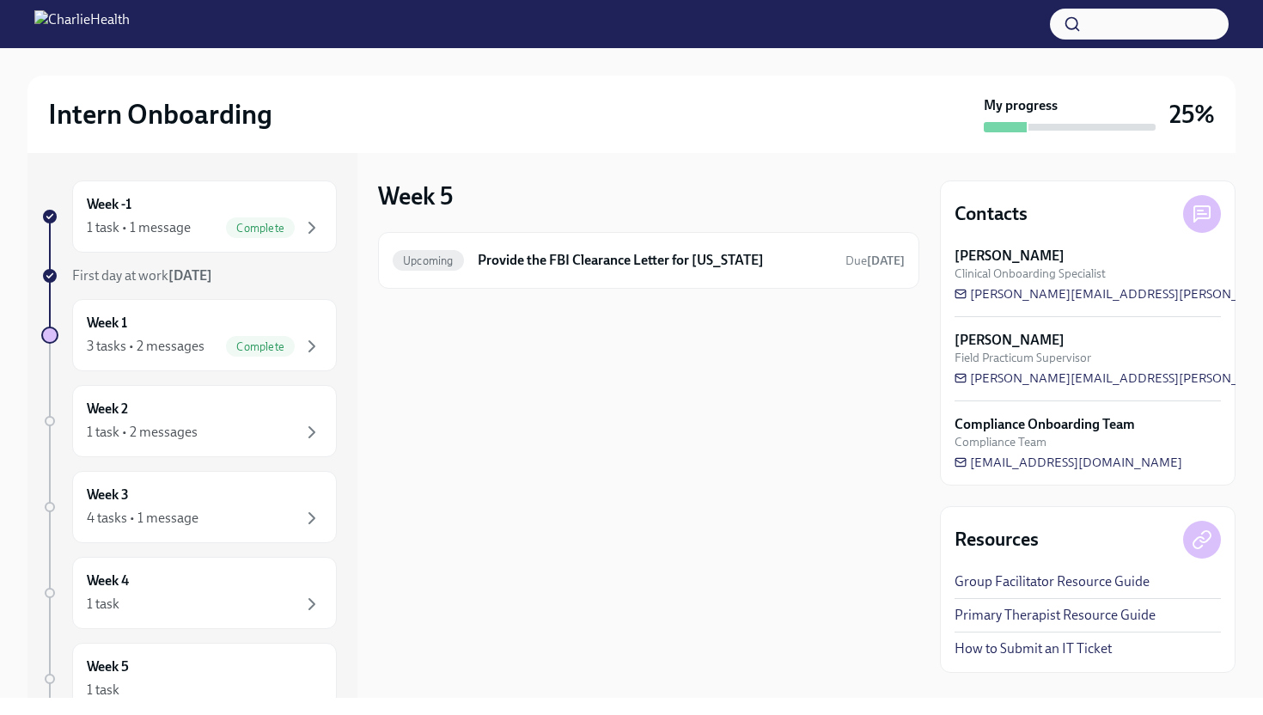
click at [657, 289] on div at bounding box center [648, 316] width 541 height 55
click at [657, 274] on div "Upcoming Provide the FBI Clearance Letter for [US_STATE] Due [DATE]" at bounding box center [648, 260] width 541 height 57
click at [590, 259] on h6 "Provide the FBI Clearance Letter for [US_STATE]" at bounding box center [655, 260] width 354 height 19
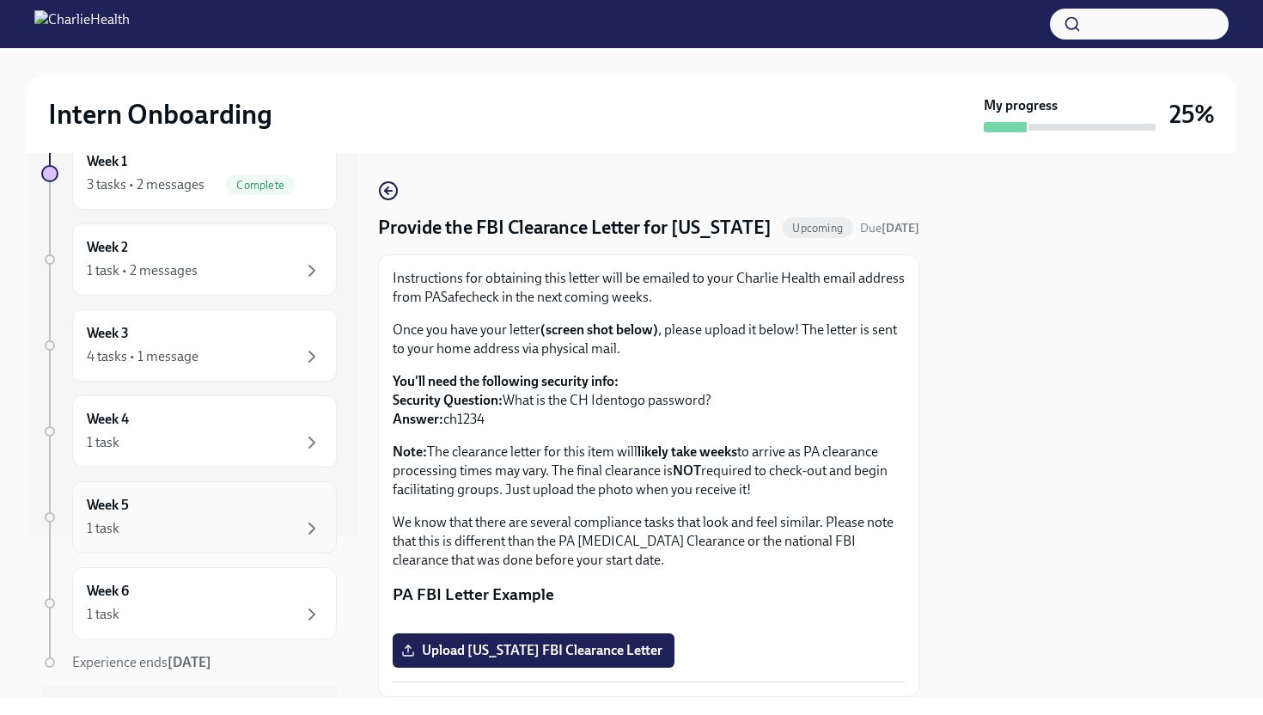
scroll to position [204, 0]
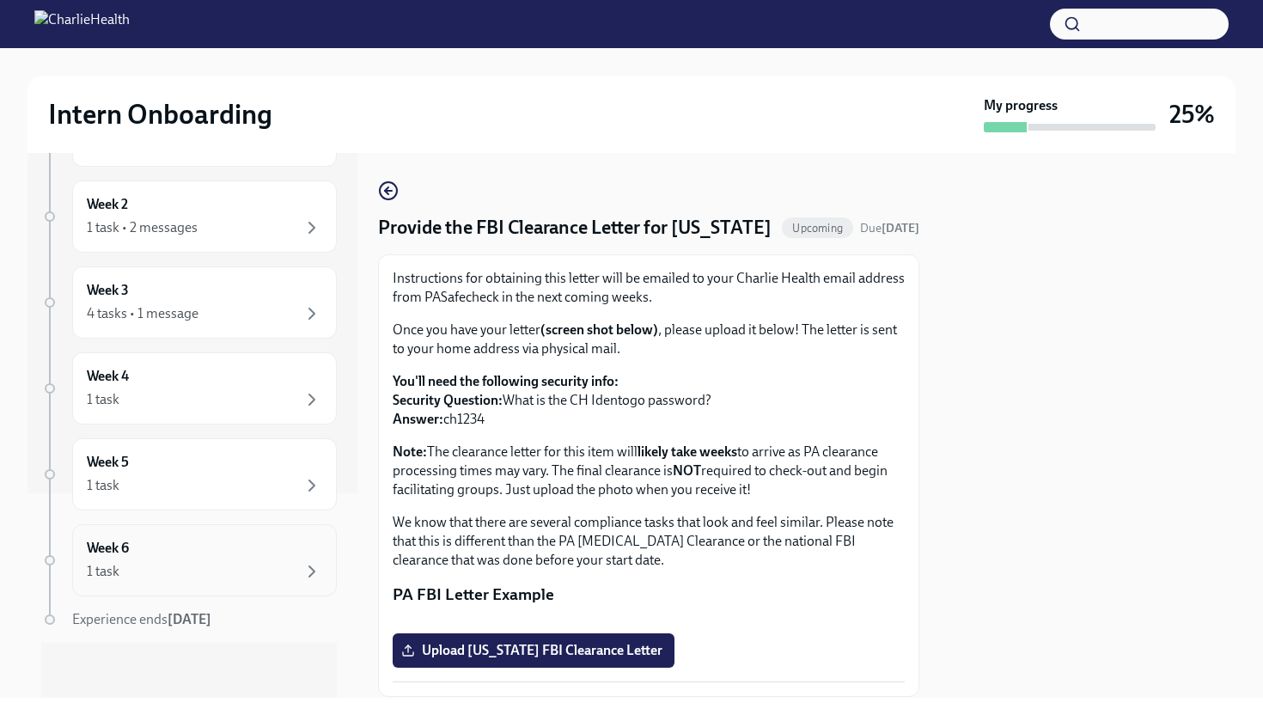
click at [222, 576] on div "1 task" at bounding box center [204, 571] width 235 height 21
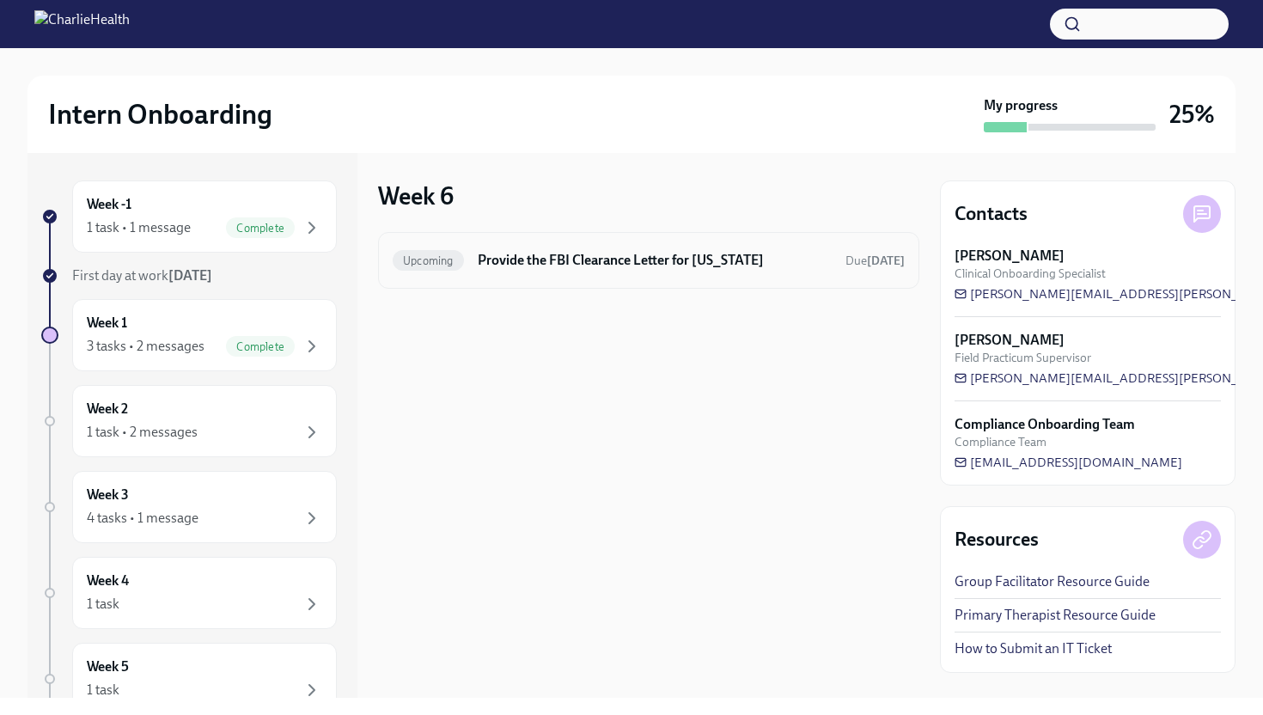
click at [599, 270] on div "Upcoming Provide the FBI Clearance Letter for [US_STATE] Due [DATE]" at bounding box center [649, 260] width 512 height 27
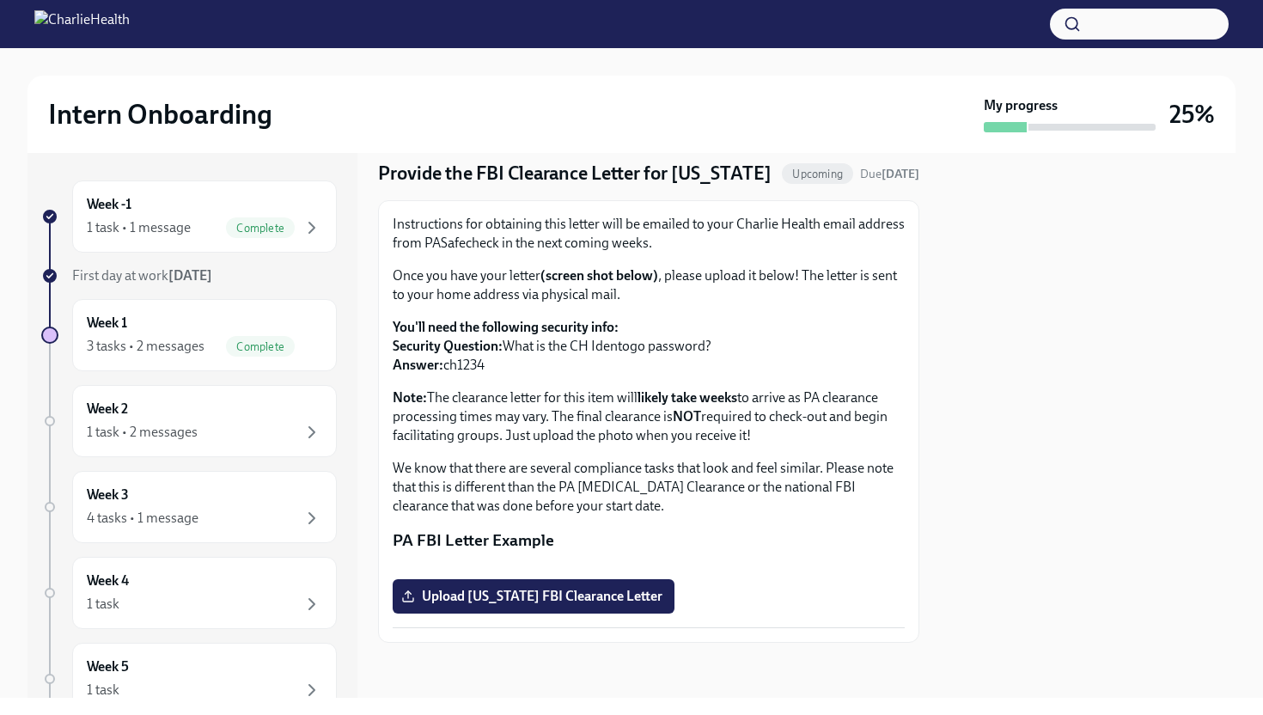
scroll to position [195, 0]
click at [241, 499] on div "Week 3 4 tasks • 1 message" at bounding box center [204, 506] width 235 height 43
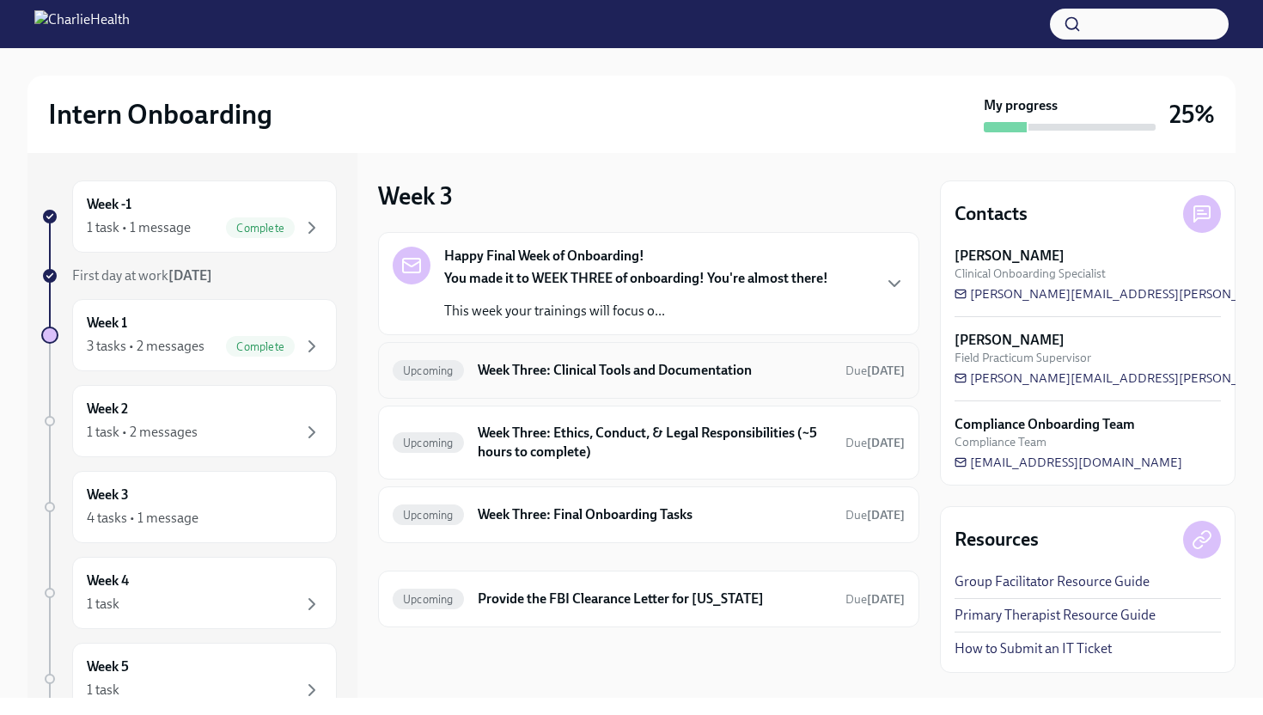
click at [627, 368] on h6 "Week Three: Clinical Tools and Documentation" at bounding box center [655, 370] width 354 height 19
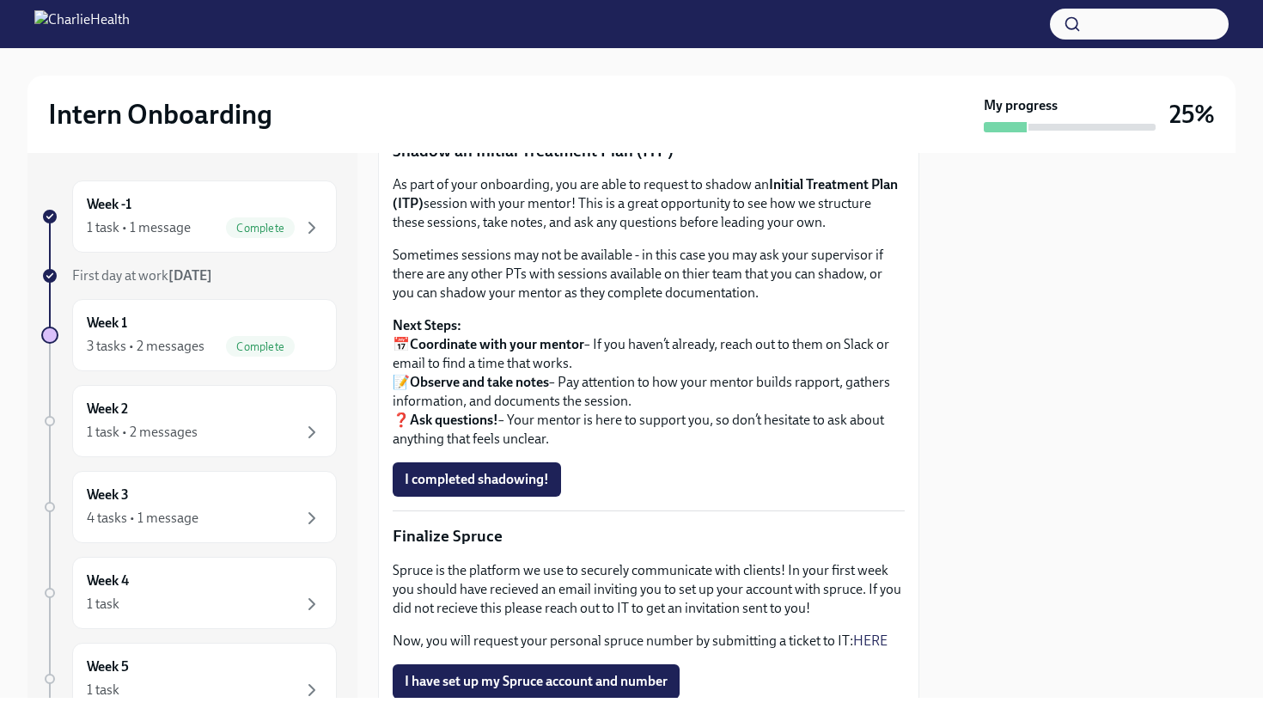
scroll to position [1508, 0]
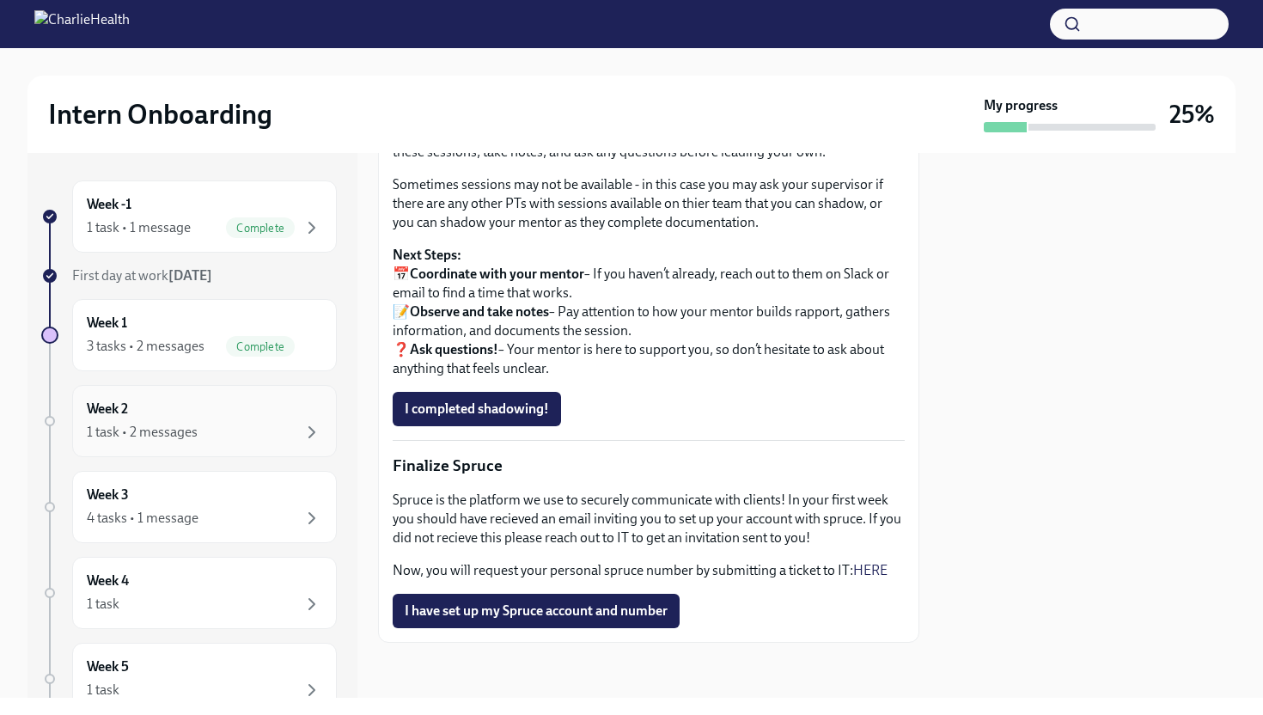
click at [230, 432] on div "1 task • 2 messages" at bounding box center [204, 432] width 235 height 21
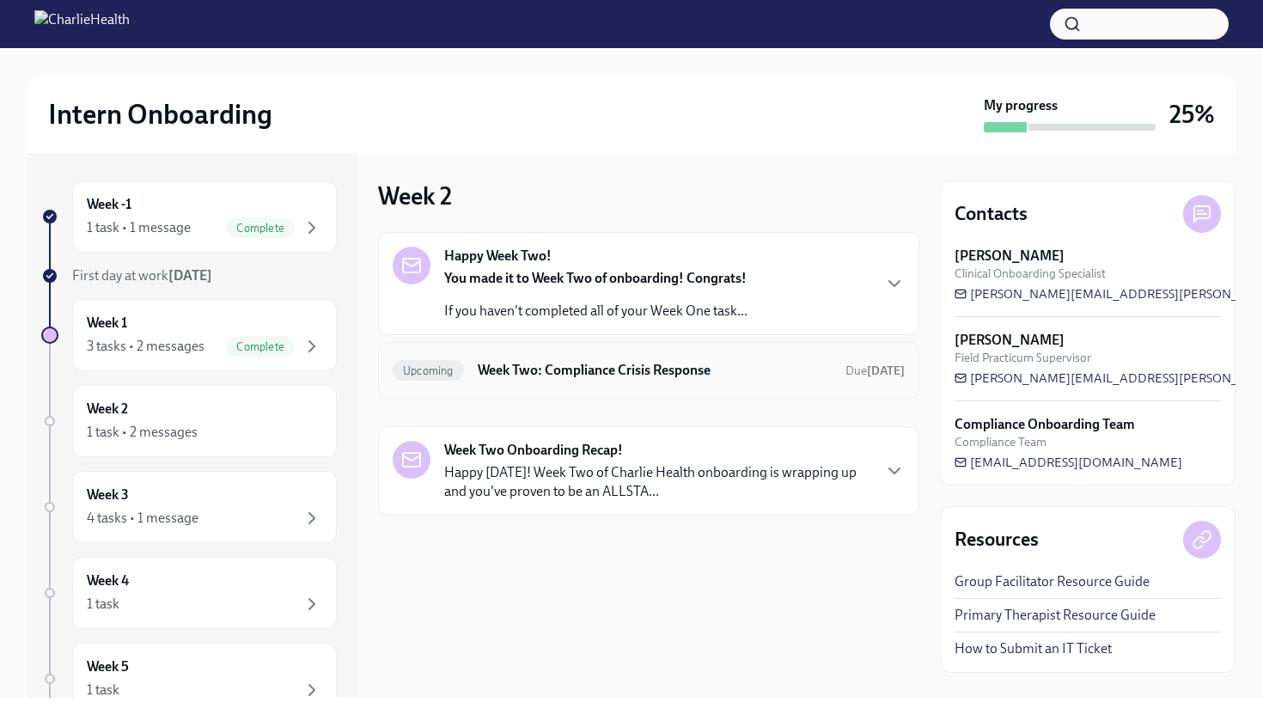
click at [493, 371] on h6 "Week Two: Compliance Crisis Response" at bounding box center [655, 370] width 354 height 19
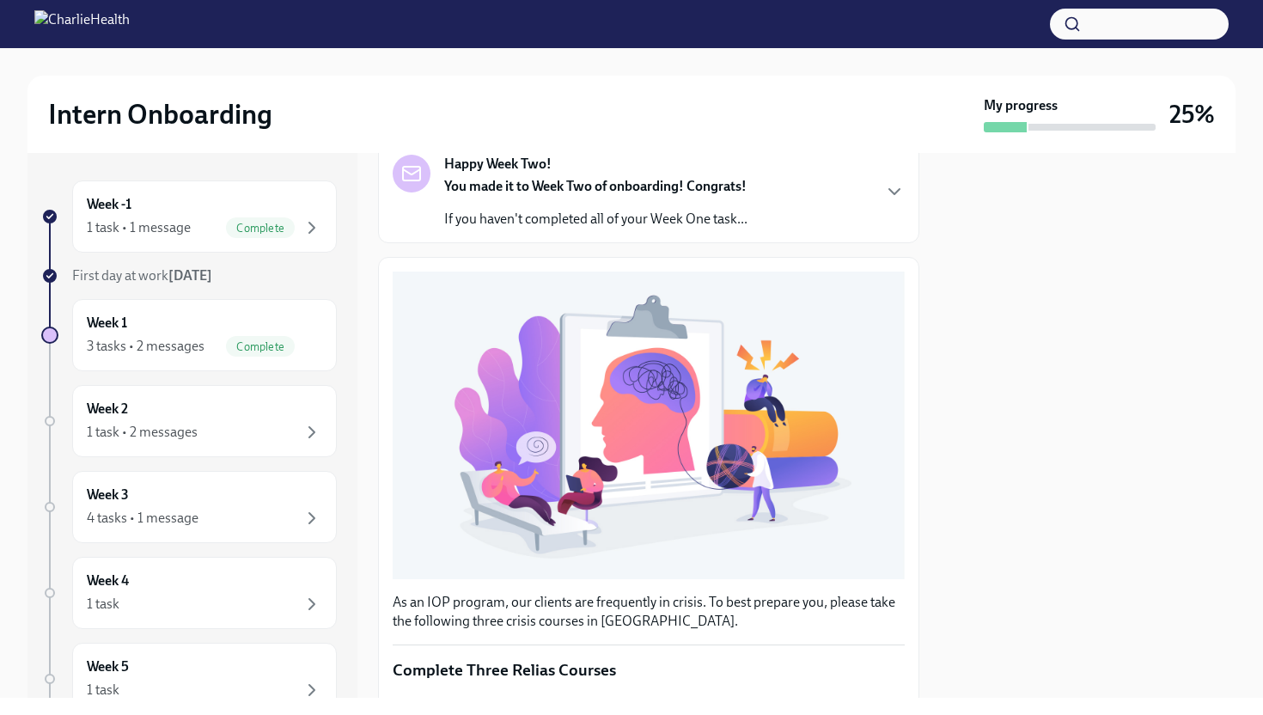
scroll to position [404, 0]
